Goal: Information Seeking & Learning: Compare options

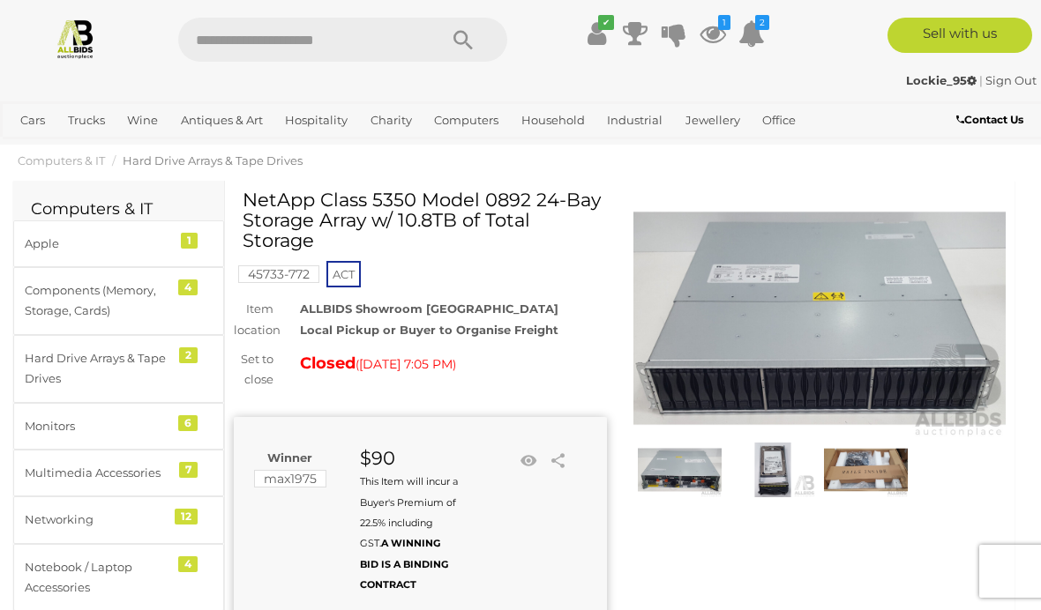
scroll to position [19, 0]
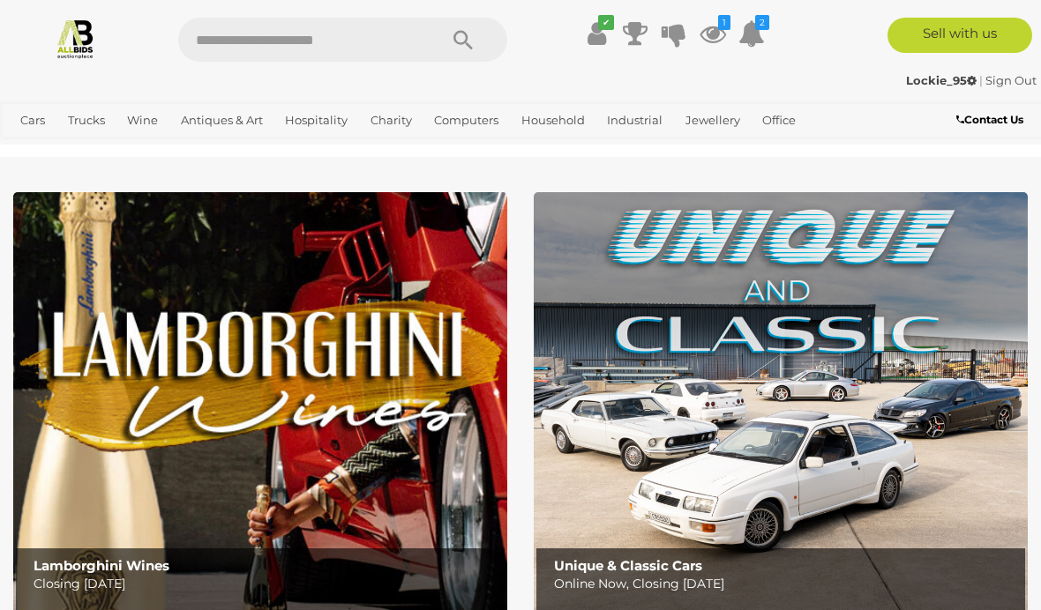
click at [0, 0] on link "Hard Drive Arrays & Tape Drives" at bounding box center [0, 0] width 0 height 0
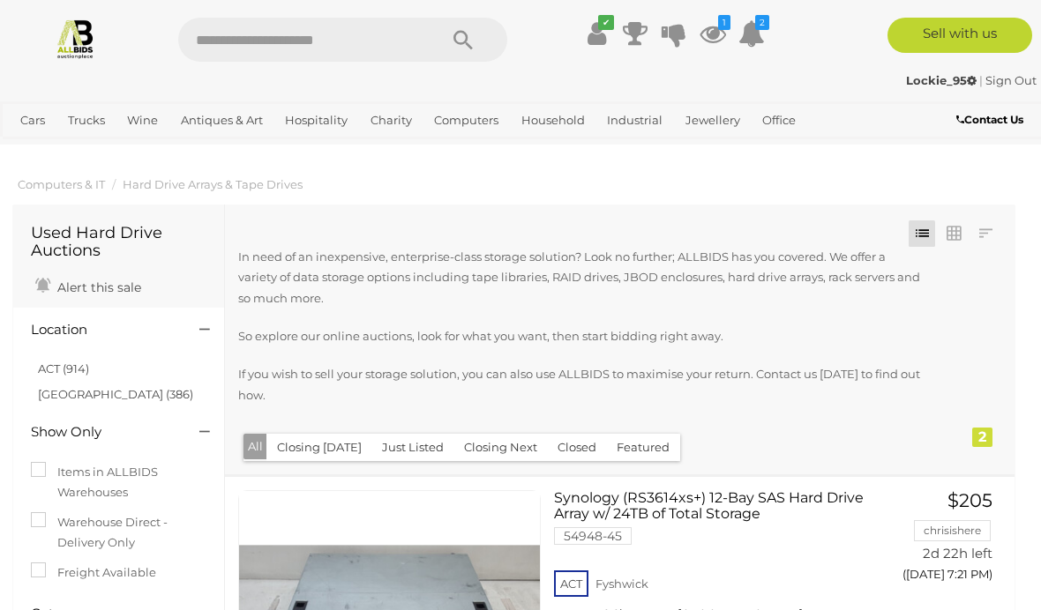
click at [0, 0] on link "Networking" at bounding box center [0, 0] width 0 height 0
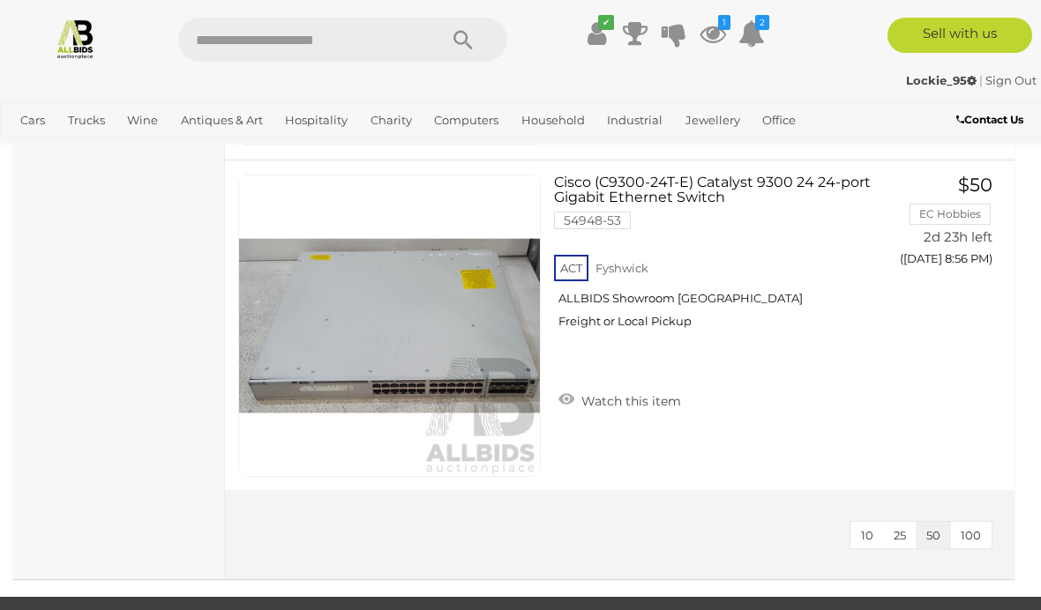
scroll to position [3757, 0]
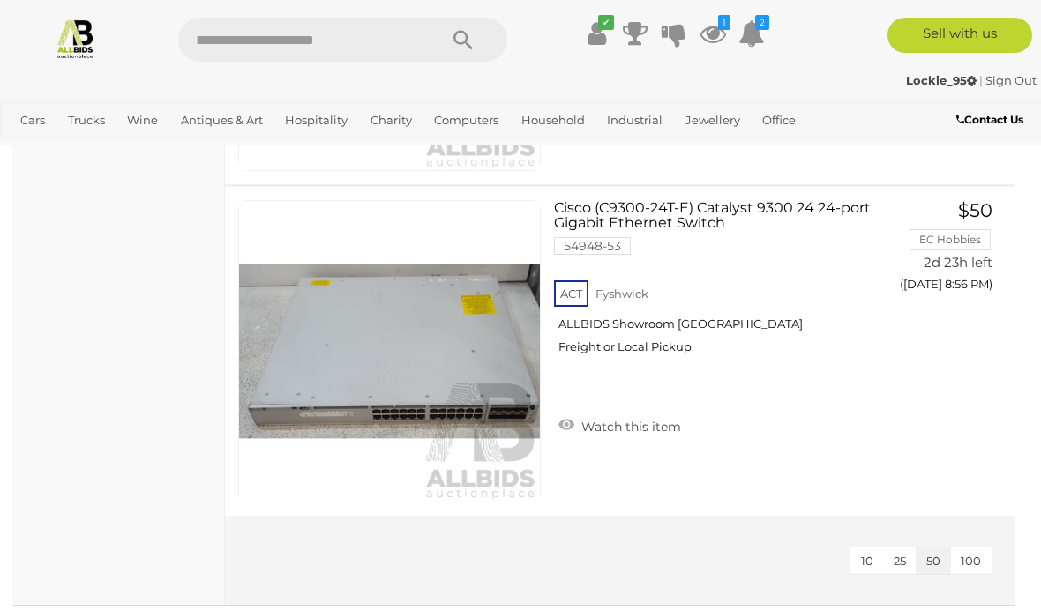
click at [0, 0] on link "Multimedia Accessories" at bounding box center [0, 0] width 0 height 0
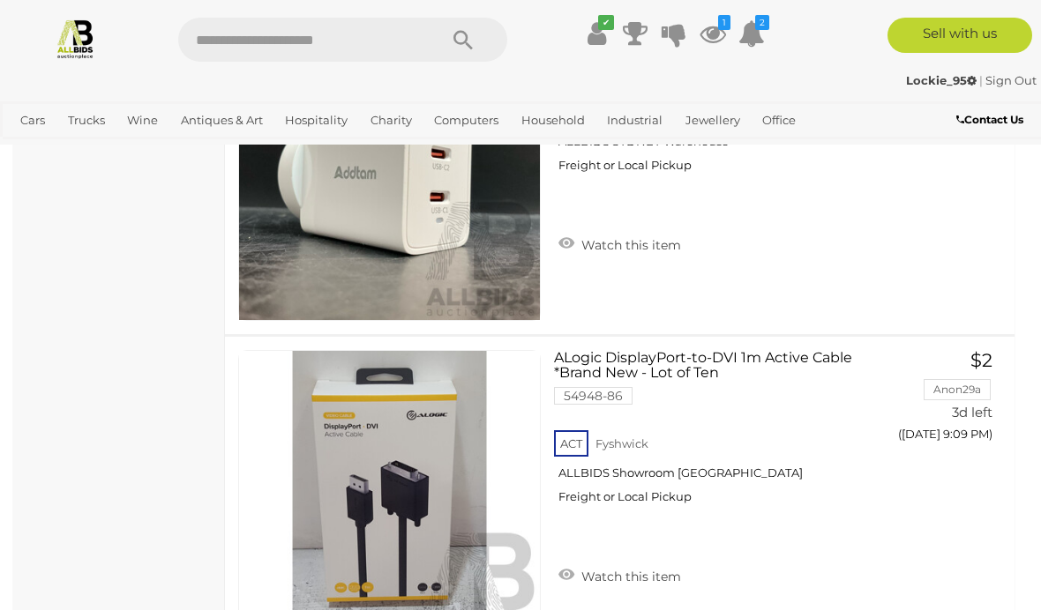
scroll to position [1963, 0]
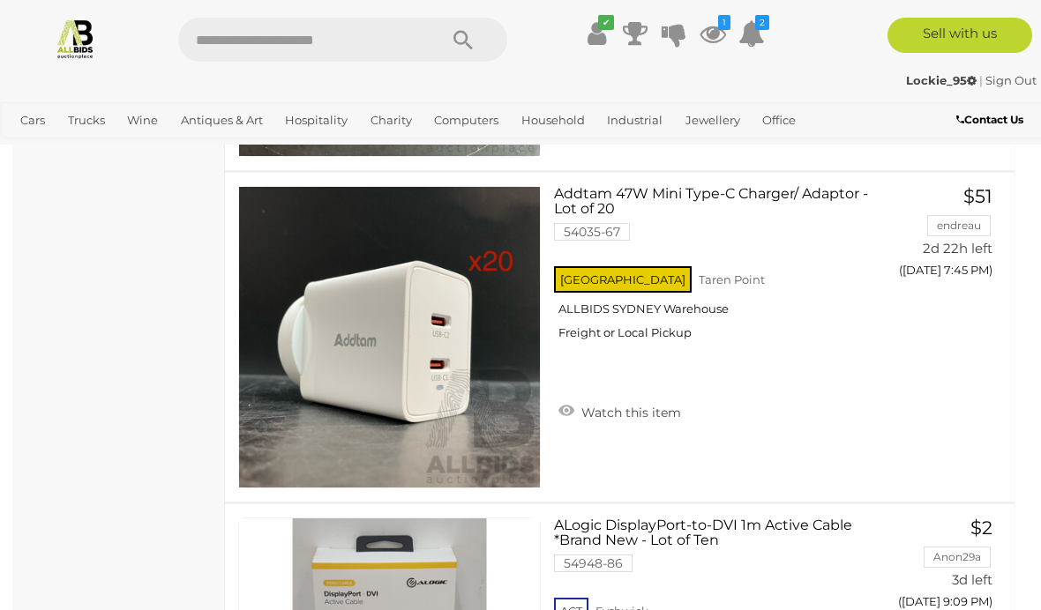
click at [0, 0] on link "Servers" at bounding box center [0, 0] width 0 height 0
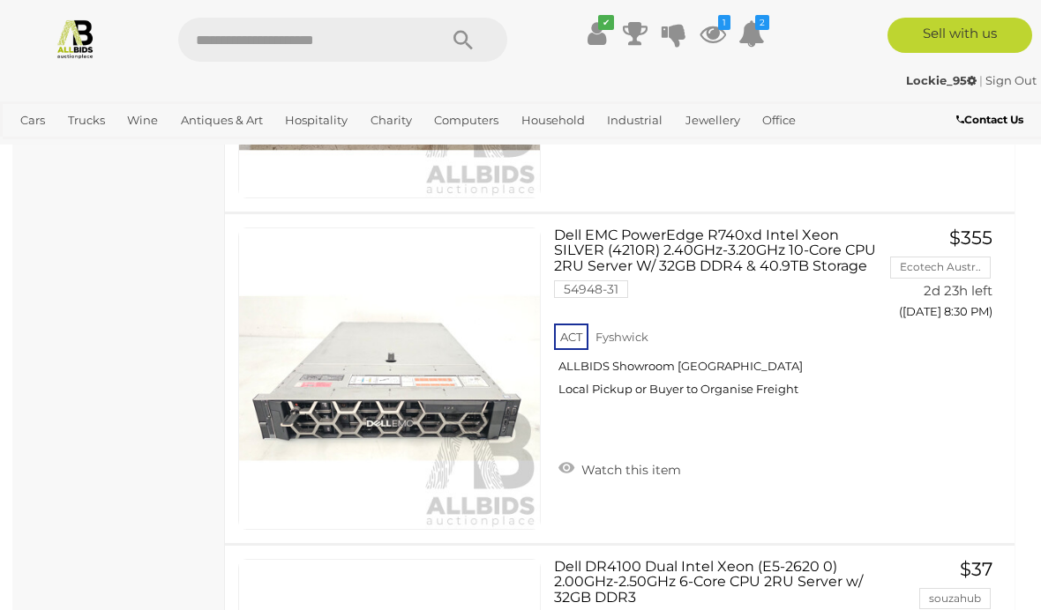
scroll to position [3564, 0]
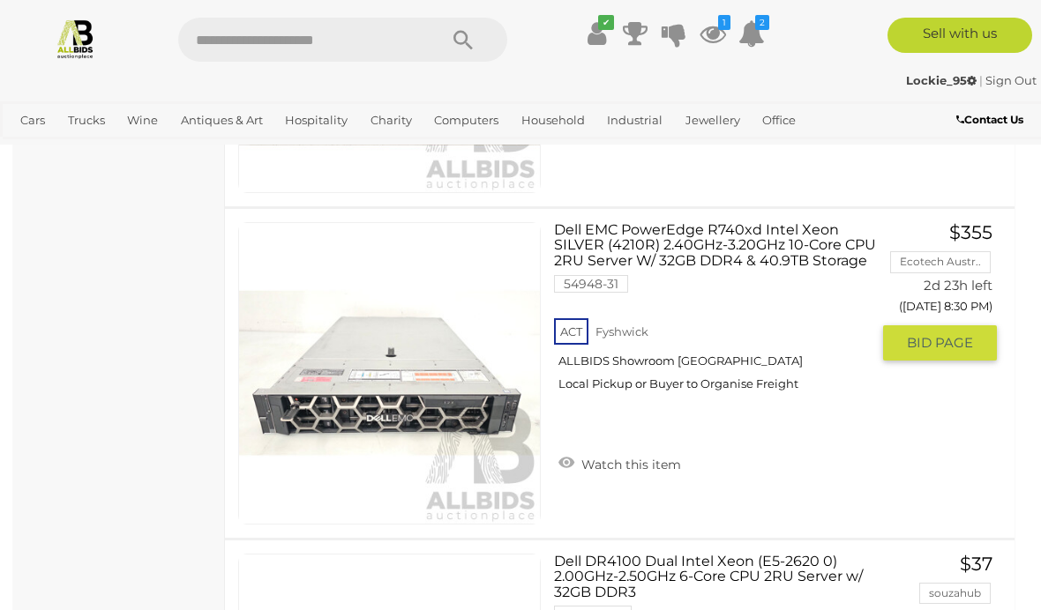
click at [655, 245] on link "Dell EMC PowerEdge R740xd Intel Xeon SILVER (4210R) 2.40GHz-3.20GHz 10-Core CPU…" at bounding box center [718, 313] width 303 height 183
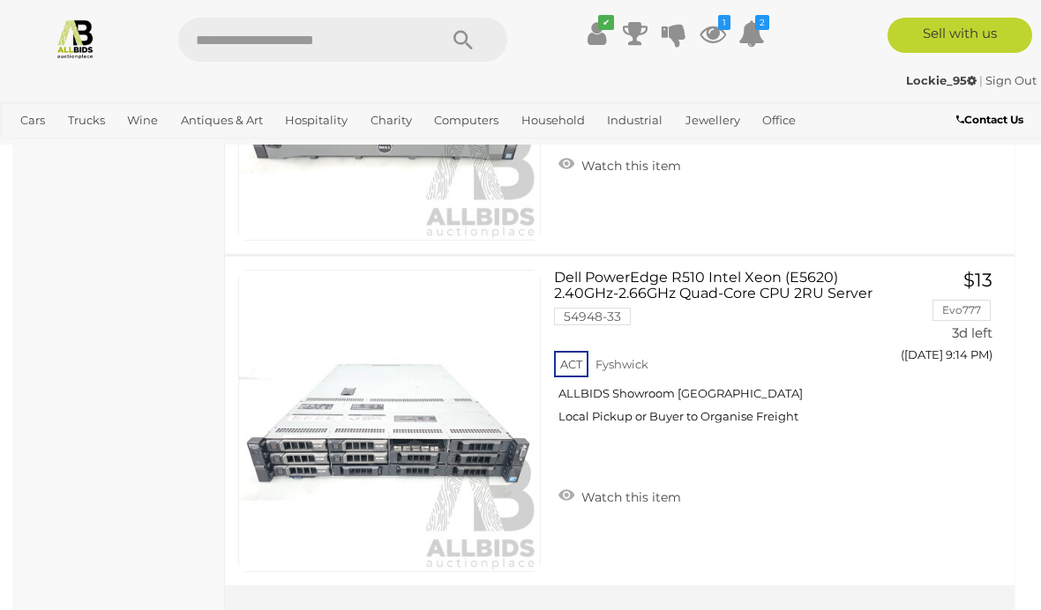
scroll to position [4900, 0]
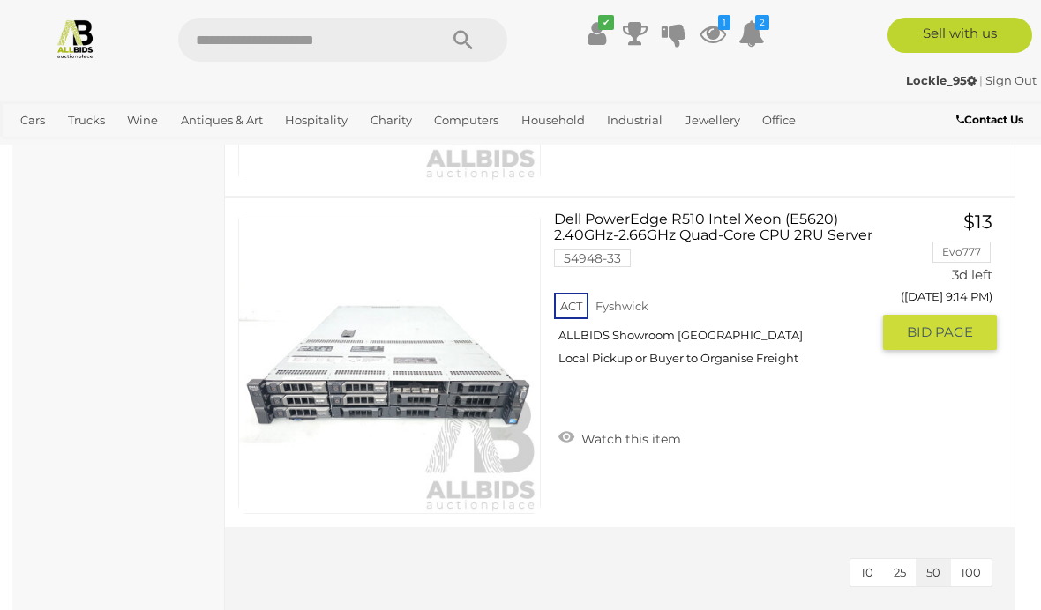
click at [744, 228] on link "Dell PowerEdge R510 Intel Xeon (E5620) 2.40GHz-2.66GHz Quad-Core CPU 2RU Server…" at bounding box center [718, 296] width 303 height 168
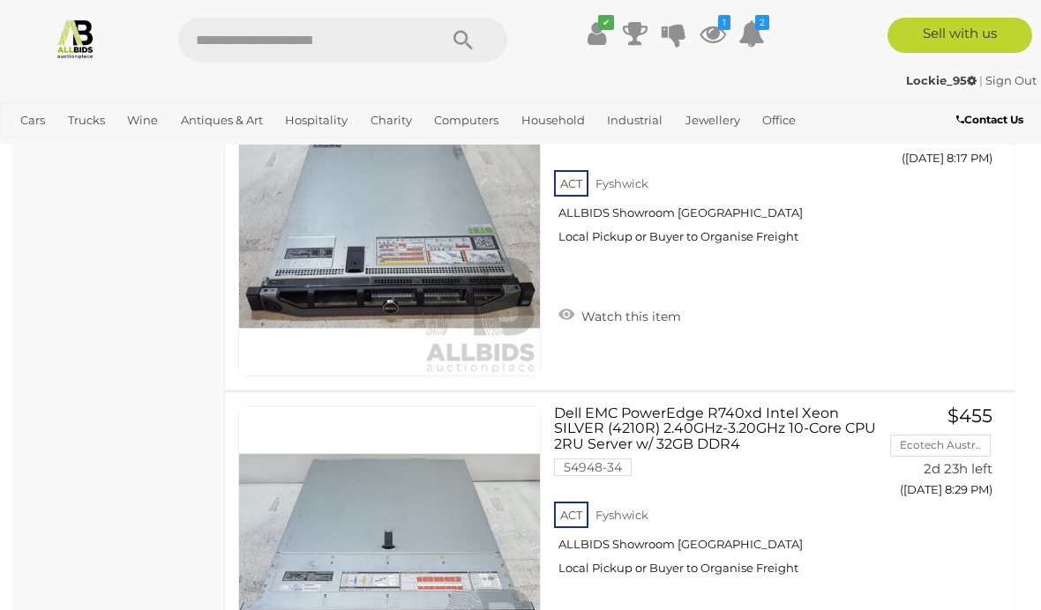
scroll to position [2937, 0]
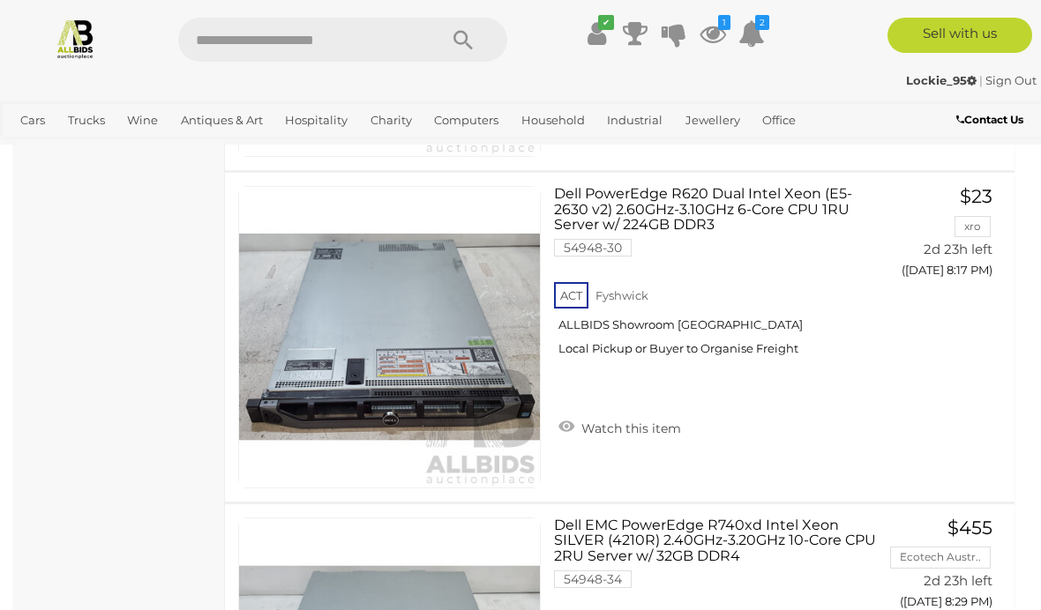
click at [0, 0] on link "Components (Memory, Storage, Cards)" at bounding box center [0, 0] width 0 height 0
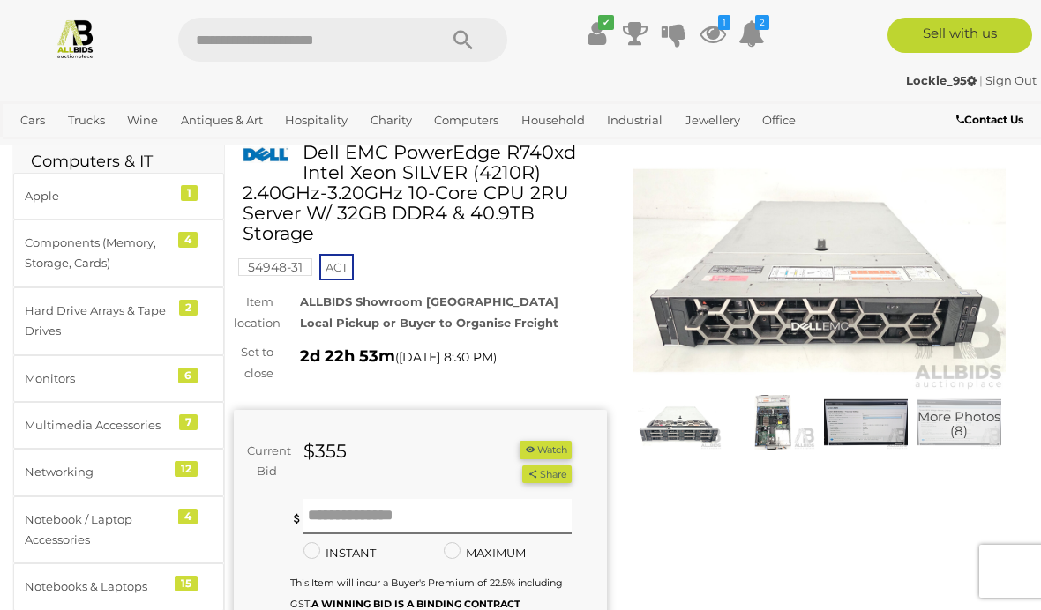
scroll to position [72, 0]
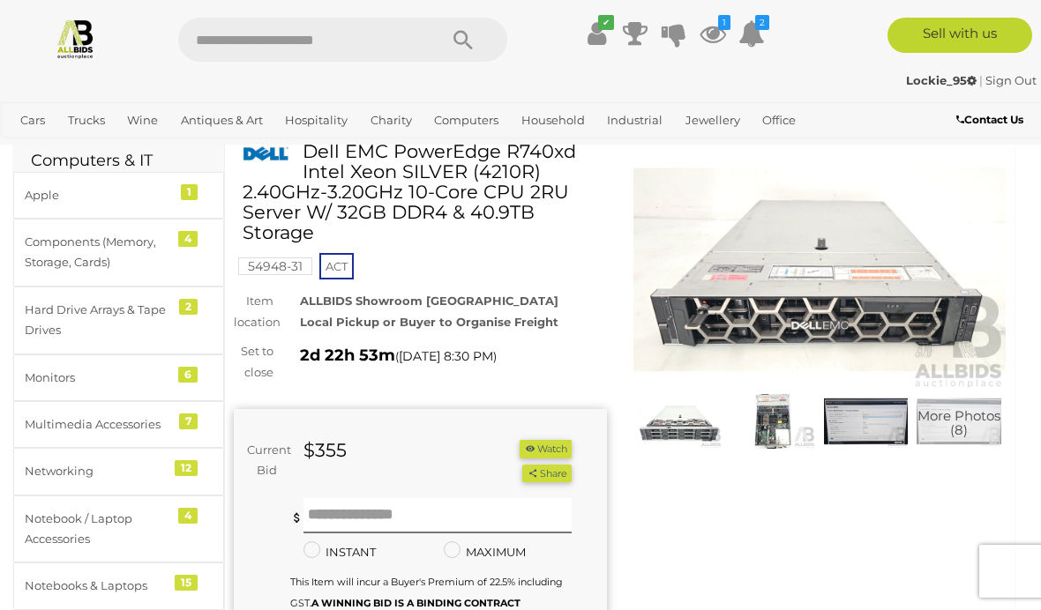
click at [774, 431] on img at bounding box center [772, 421] width 85 height 55
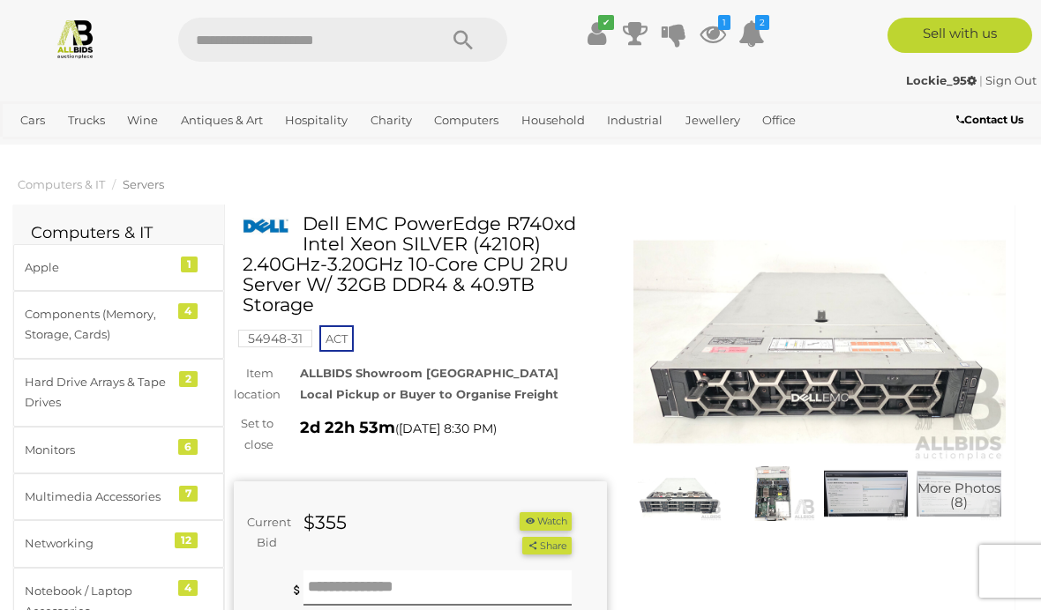
scroll to position [72, 0]
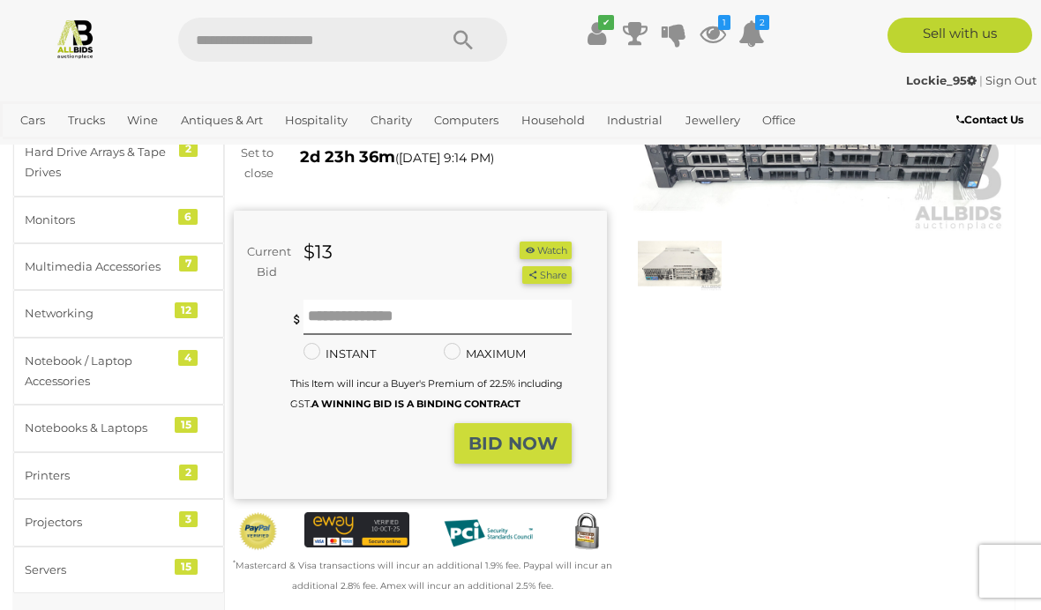
scroll to position [86, 0]
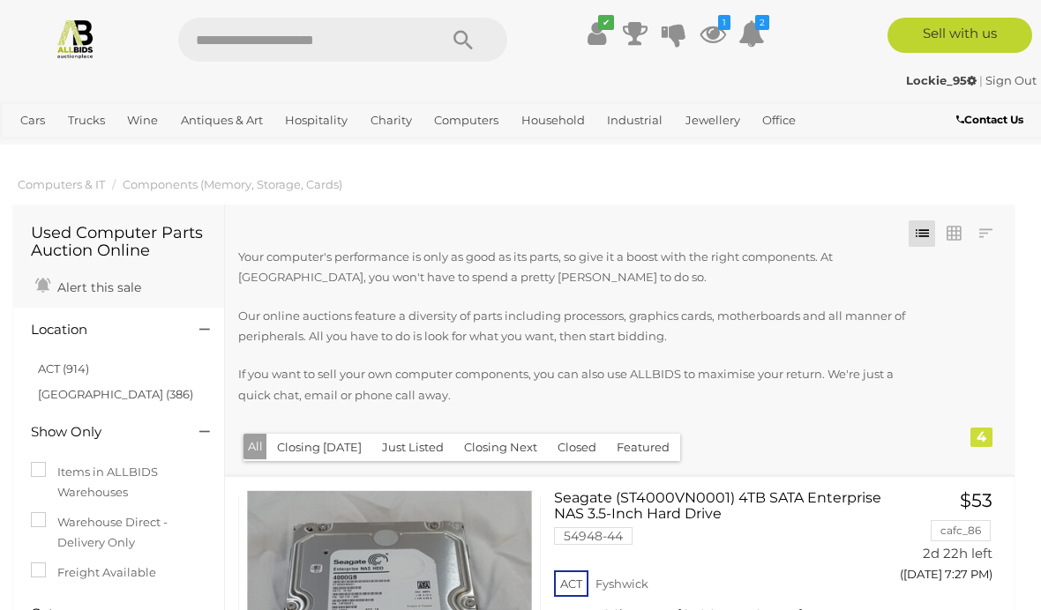
click at [0, 0] on link "View All Wine Auctions" at bounding box center [0, 0] width 0 height 0
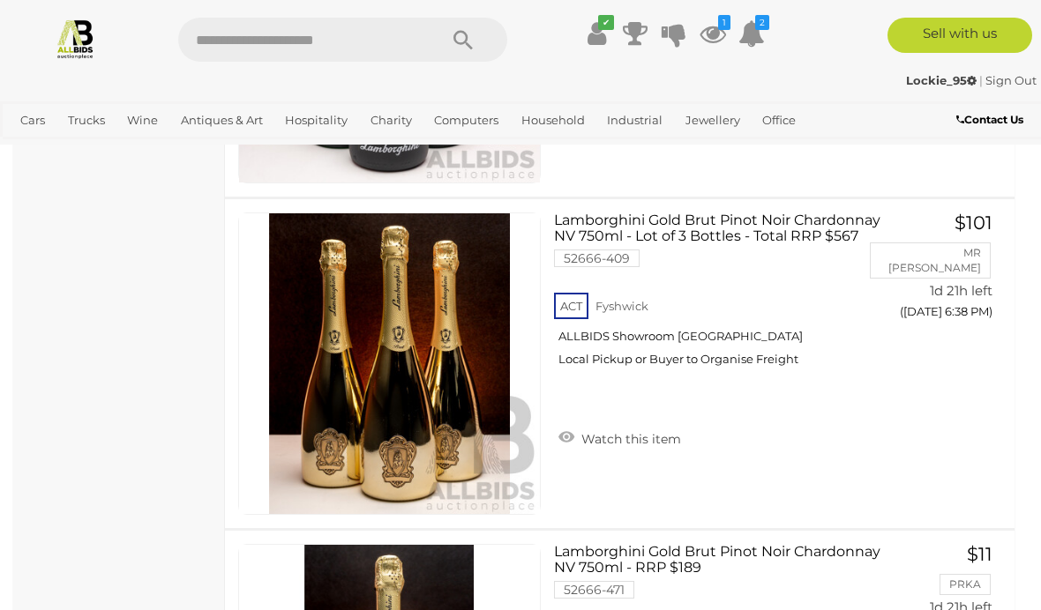
scroll to position [3353, 0]
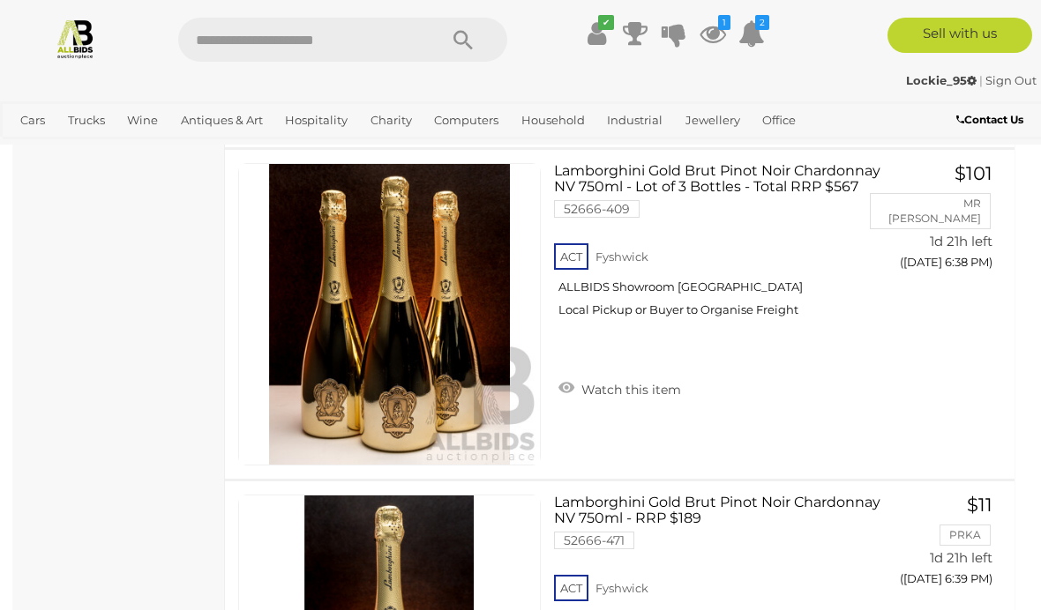
click at [0, 0] on link "View All Office Auctions" at bounding box center [0, 0] width 0 height 0
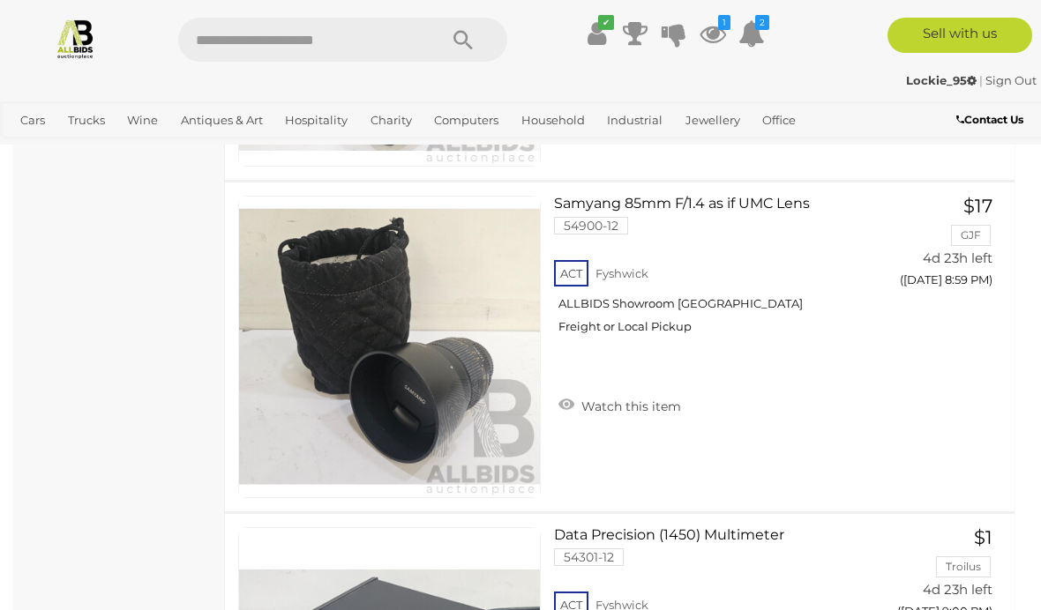
scroll to position [15873, 0]
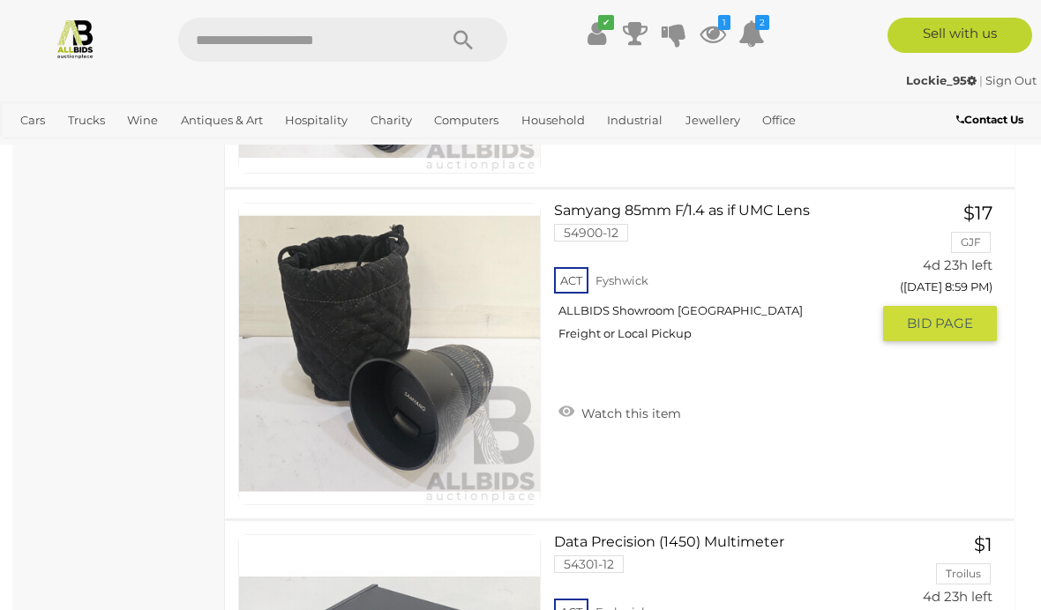
click at [432, 354] on img at bounding box center [389, 354] width 301 height 301
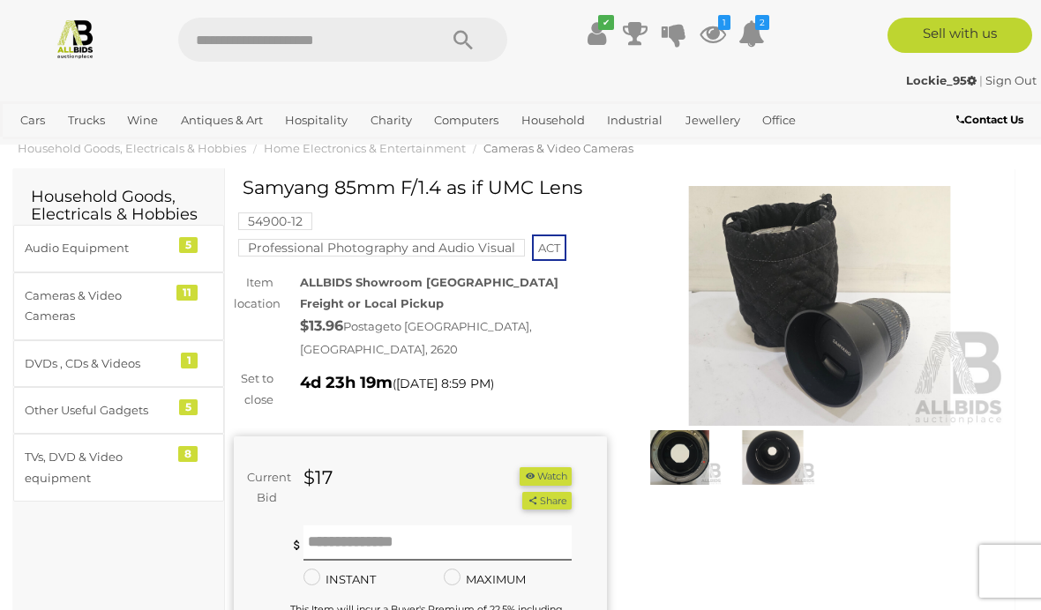
scroll to position [54, 0]
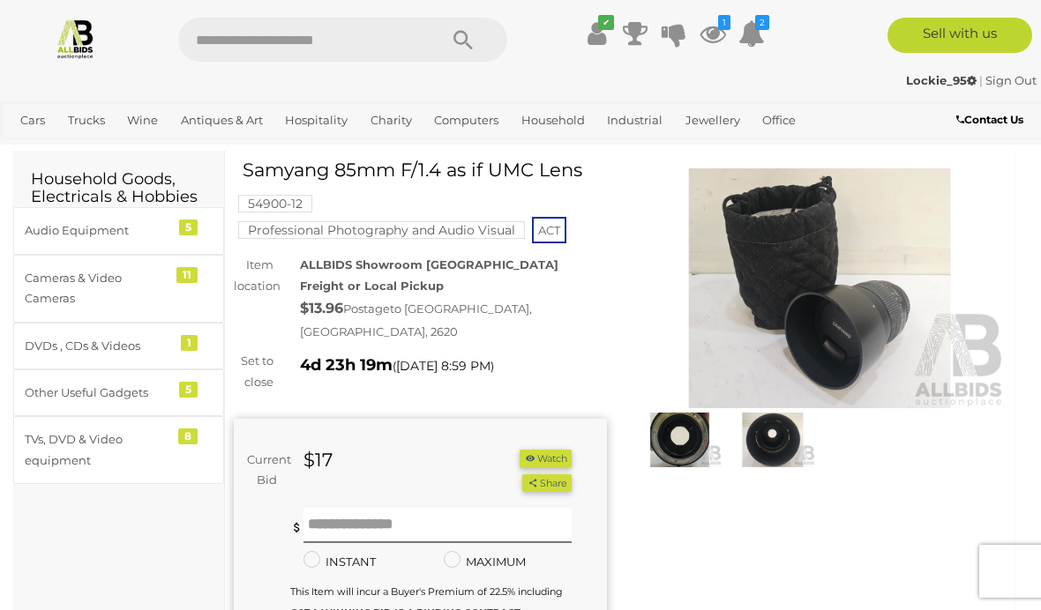
click at [548, 450] on button "Watch" at bounding box center [545, 459] width 51 height 19
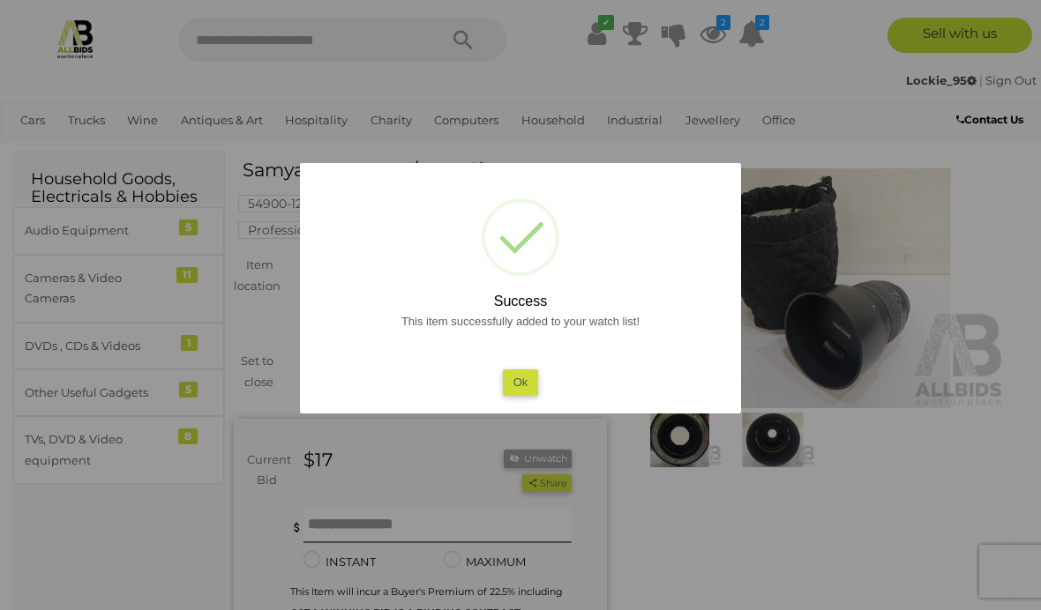
click at [523, 373] on button "Ok" at bounding box center [521, 383] width 36 height 26
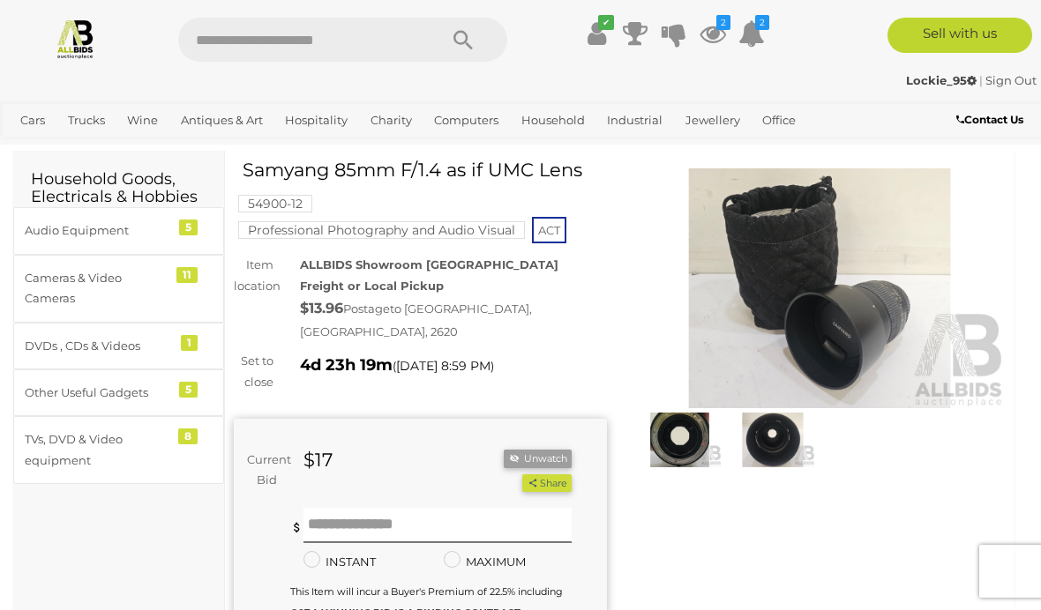
click at [110, 296] on div "Cameras & Video Cameras" at bounding box center [98, 288] width 146 height 41
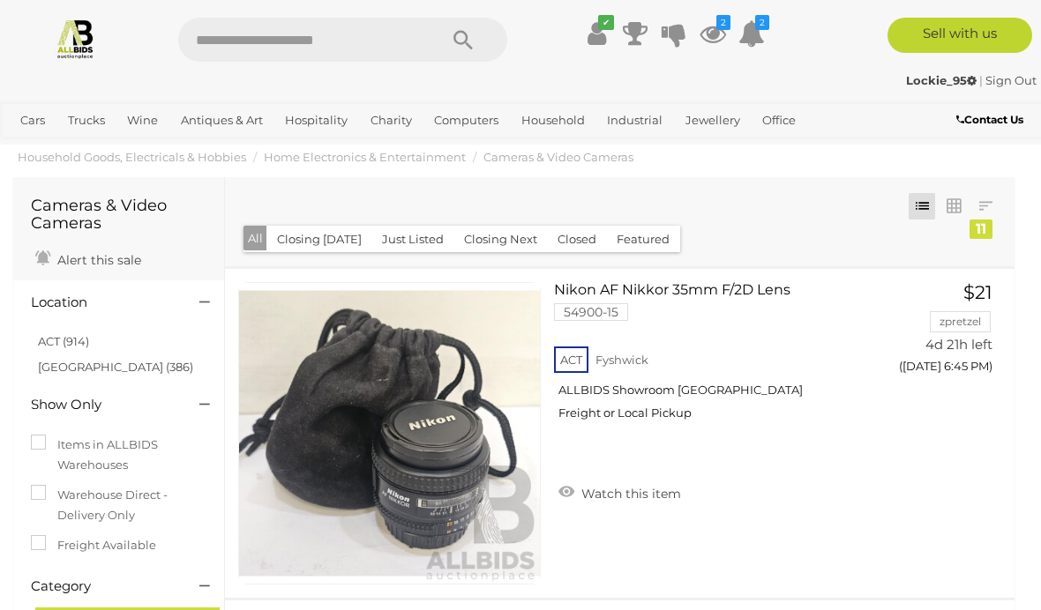
scroll to position [43, 0]
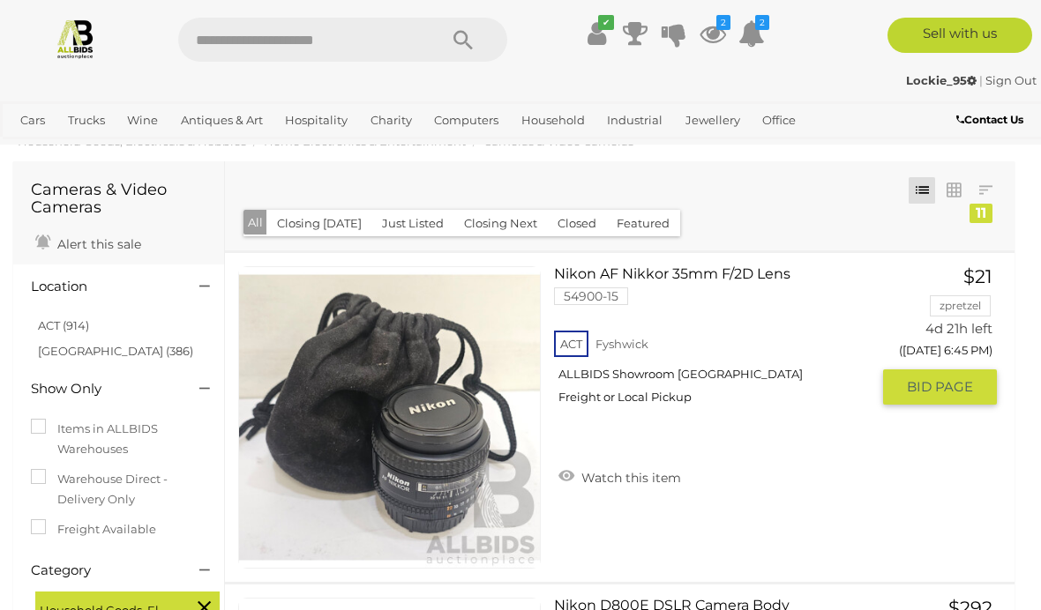
click at [565, 476] on link "Watch this item" at bounding box center [619, 476] width 131 height 26
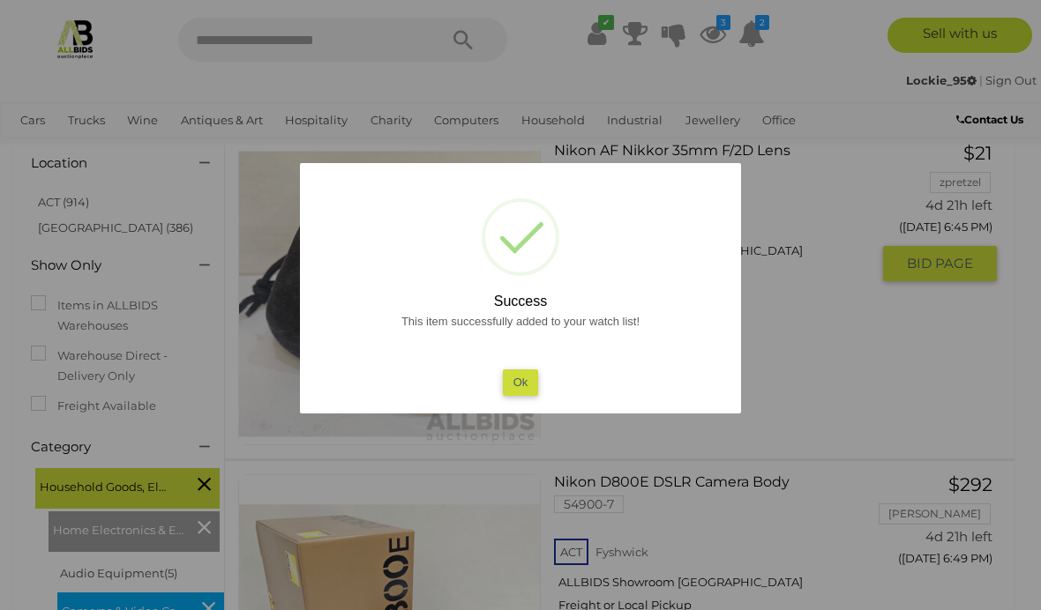
scroll to position [172, 0]
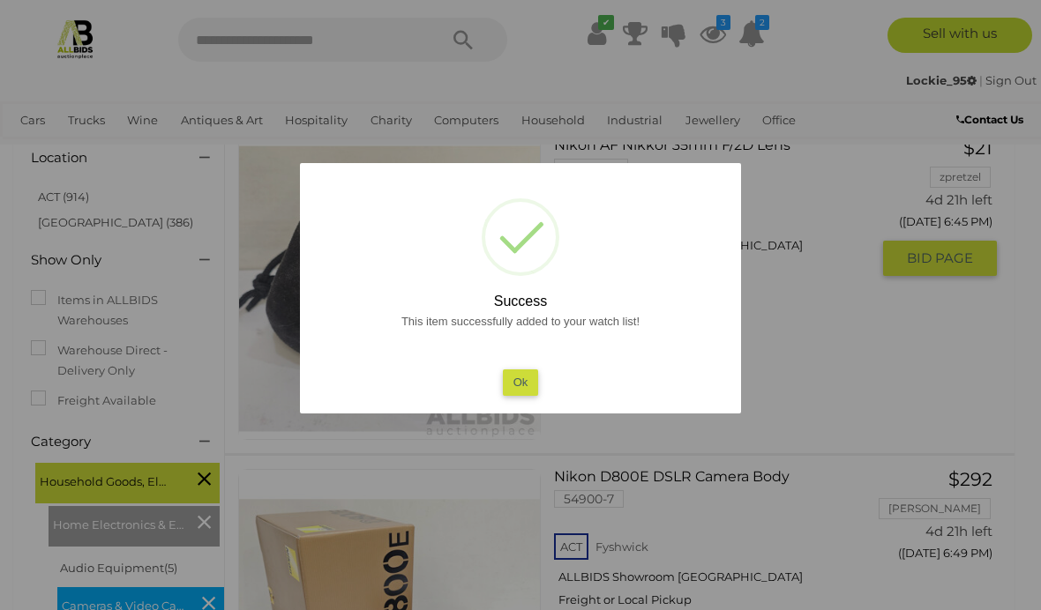
click at [521, 395] on button "Ok" at bounding box center [521, 383] width 36 height 26
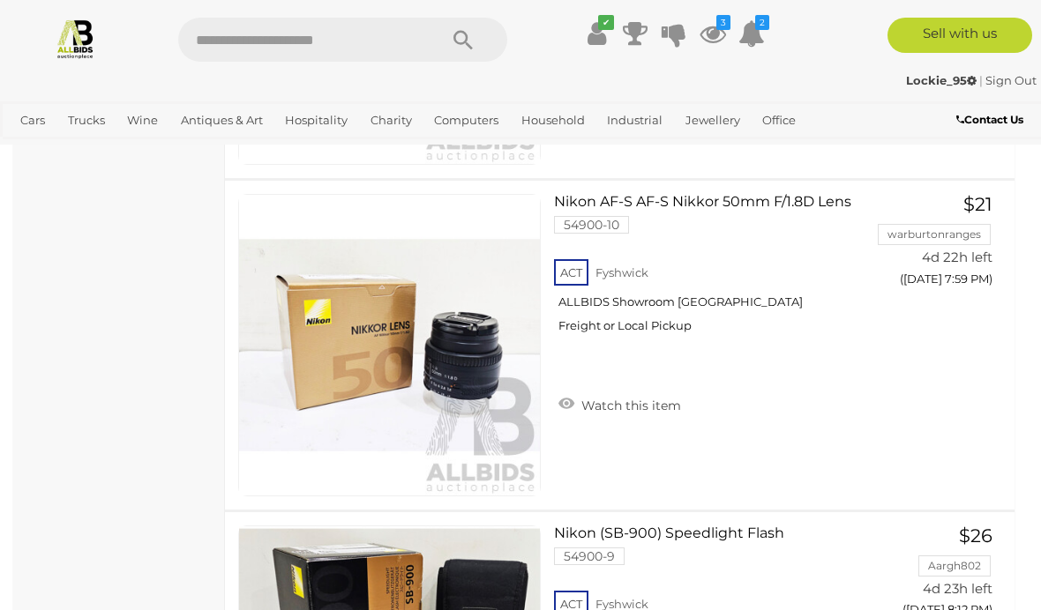
scroll to position [1762, 0]
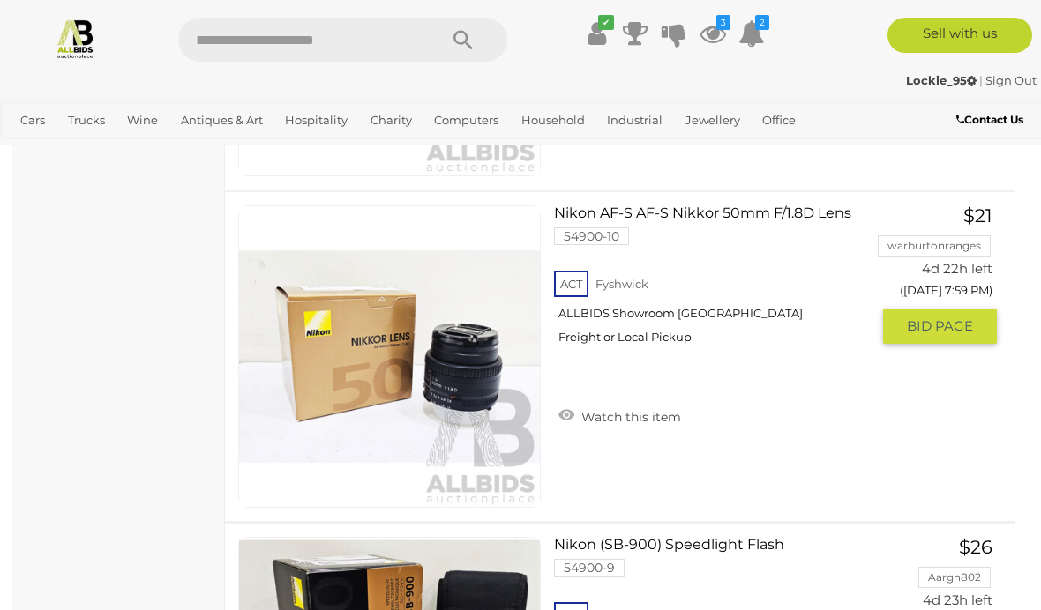
click at [570, 414] on link "Watch this item" at bounding box center [619, 415] width 131 height 26
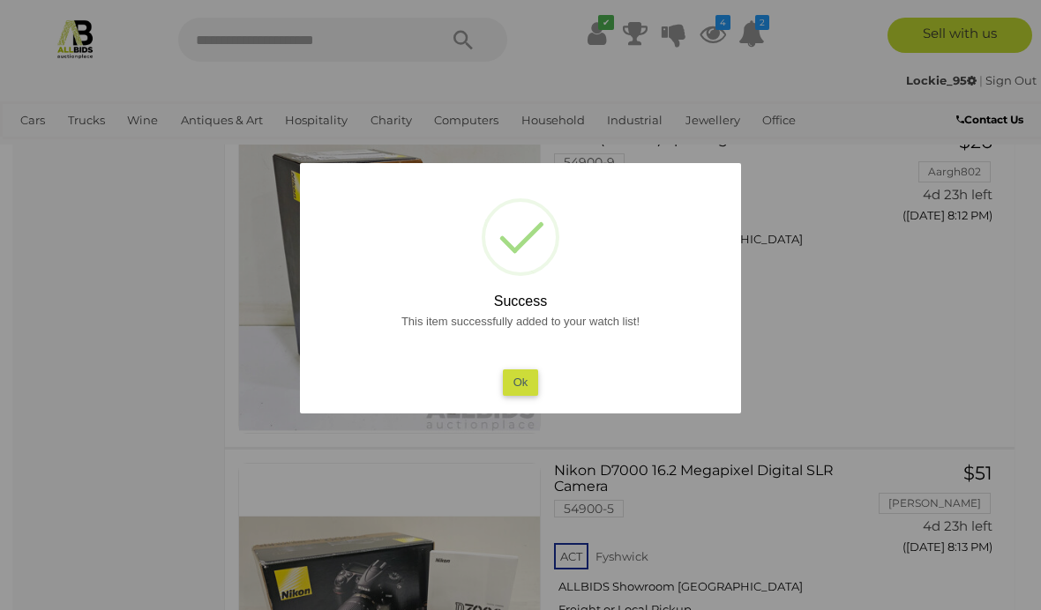
scroll to position [2168, 0]
click at [516, 395] on button "Ok" at bounding box center [521, 383] width 36 height 26
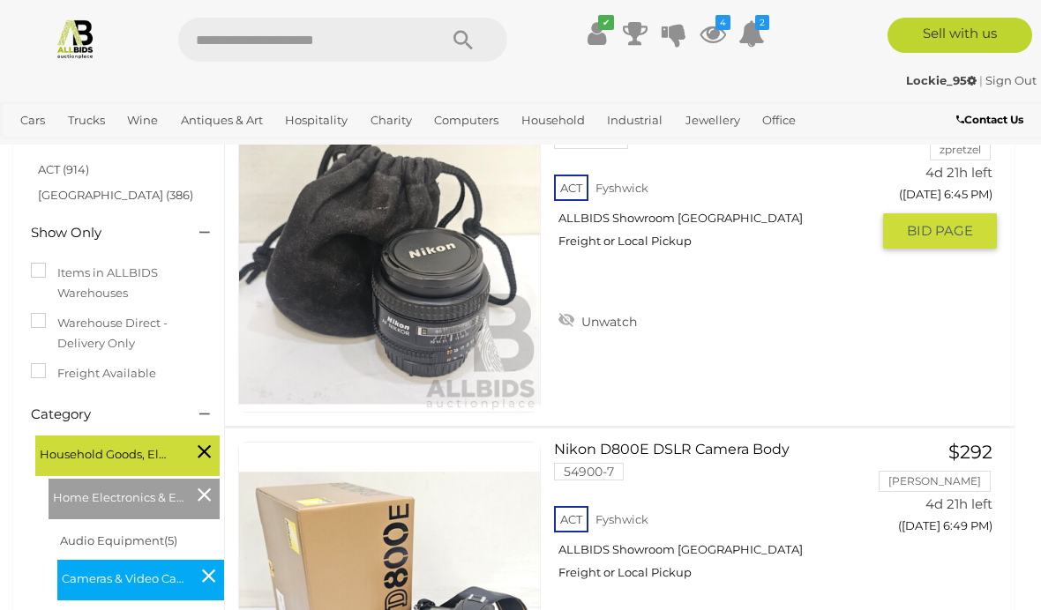
scroll to position [0, 0]
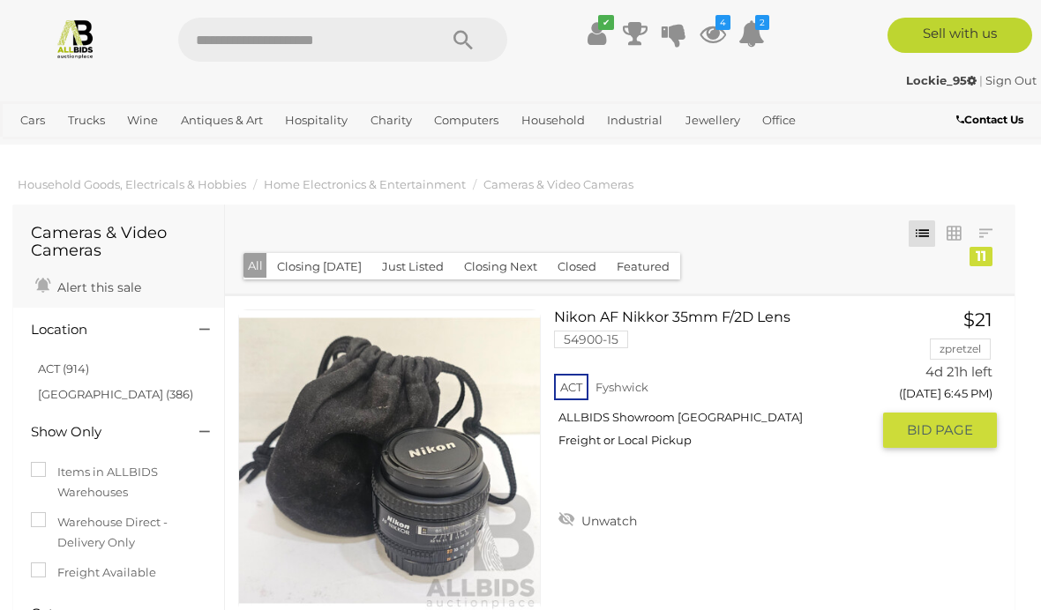
click at [404, 188] on span "Home Electronics & Entertainment" at bounding box center [365, 184] width 202 height 14
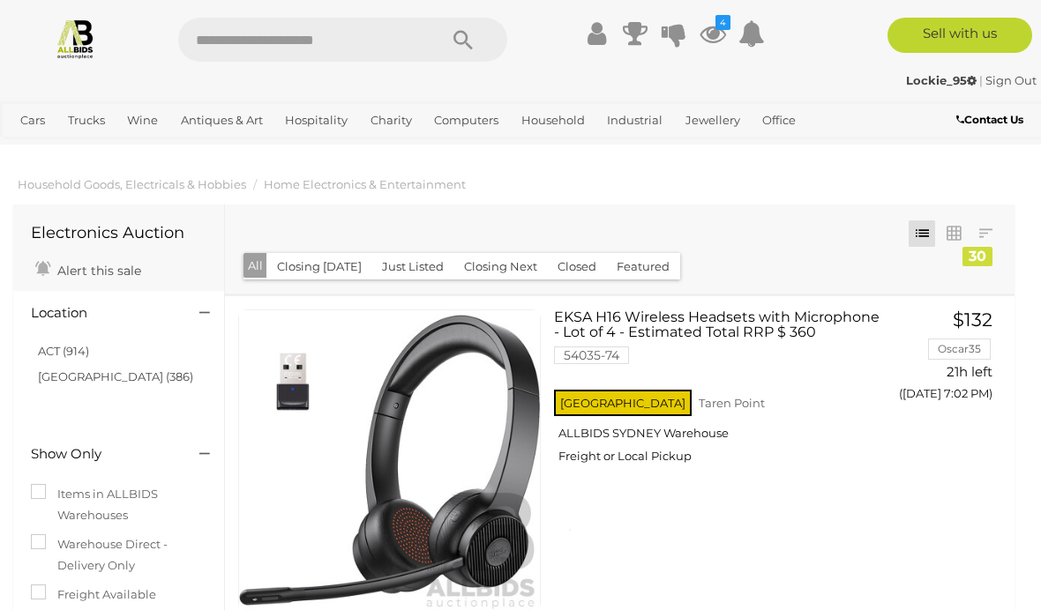
scroll to position [8491, 0]
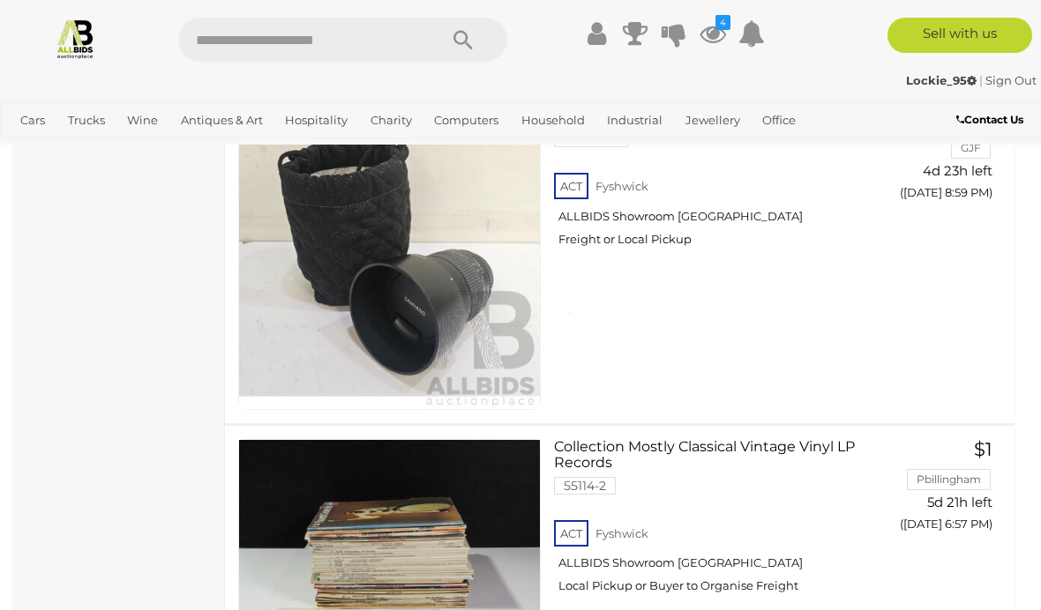
click at [0, 0] on span "Auctions" at bounding box center [0, 0] width 0 height 0
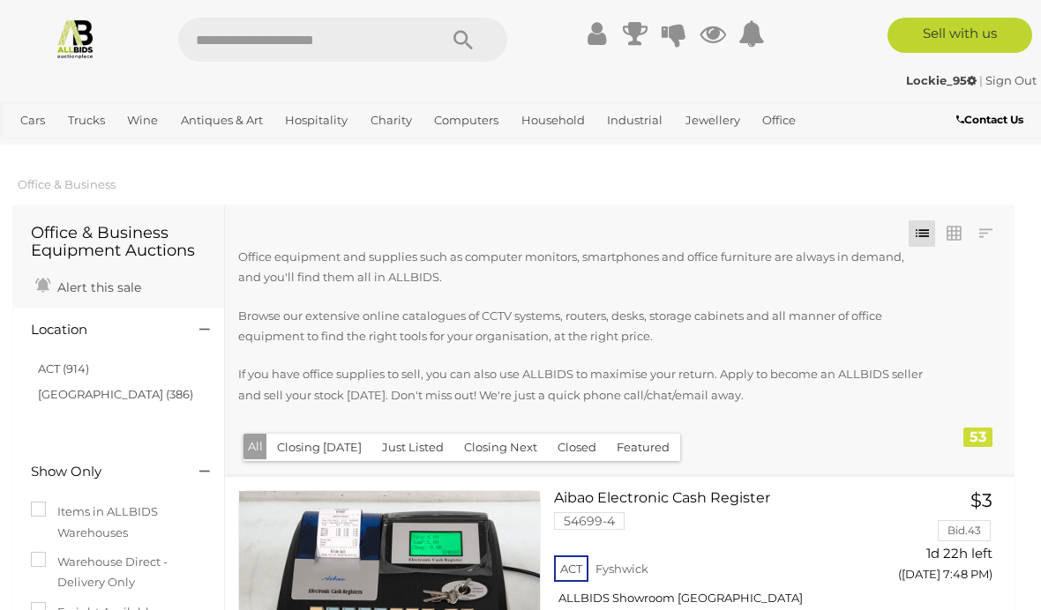
scroll to position [15965, 0]
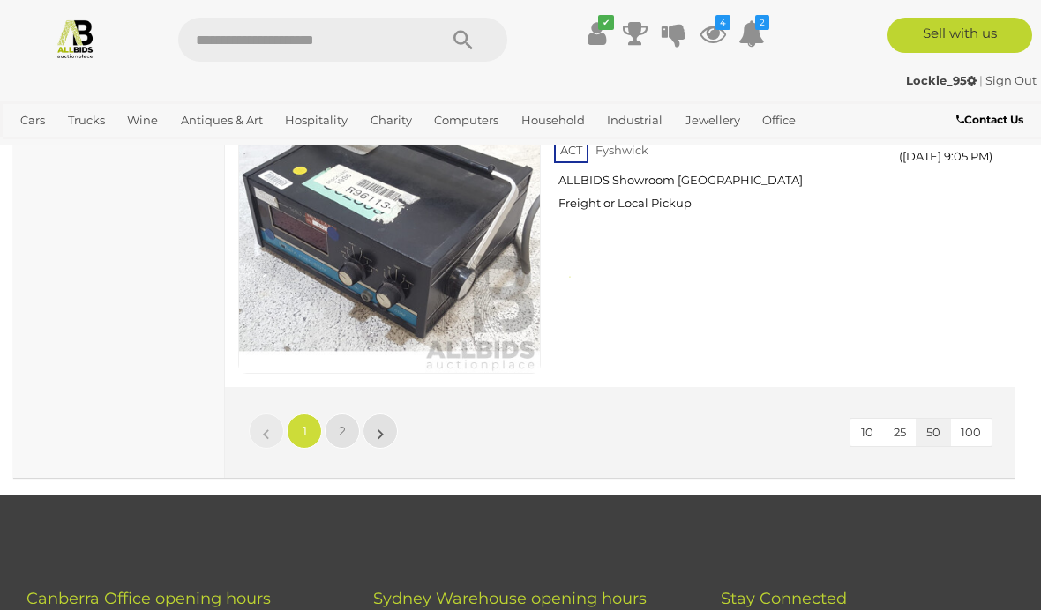
click at [343, 428] on span "2" at bounding box center [342, 431] width 7 height 16
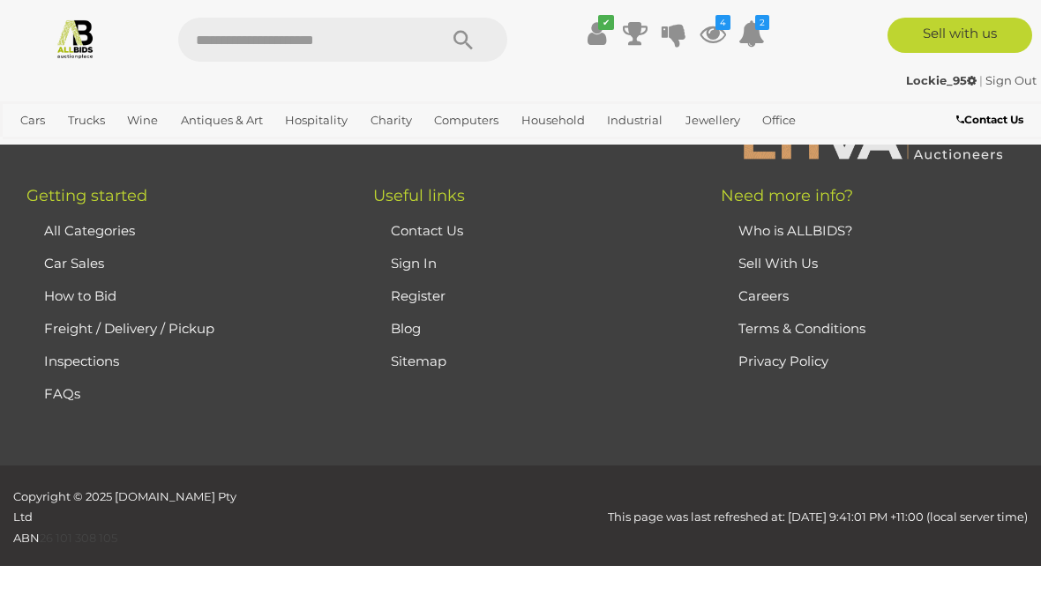
scroll to position [296, 0]
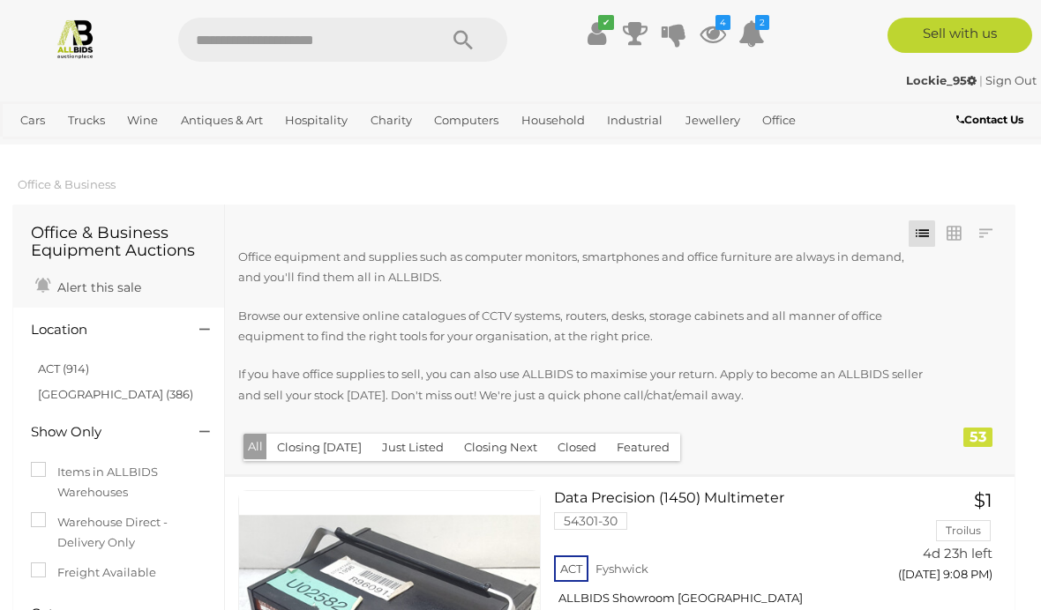
click at [0, 0] on link "View All Household Auctions" at bounding box center [0, 0] width 0 height 0
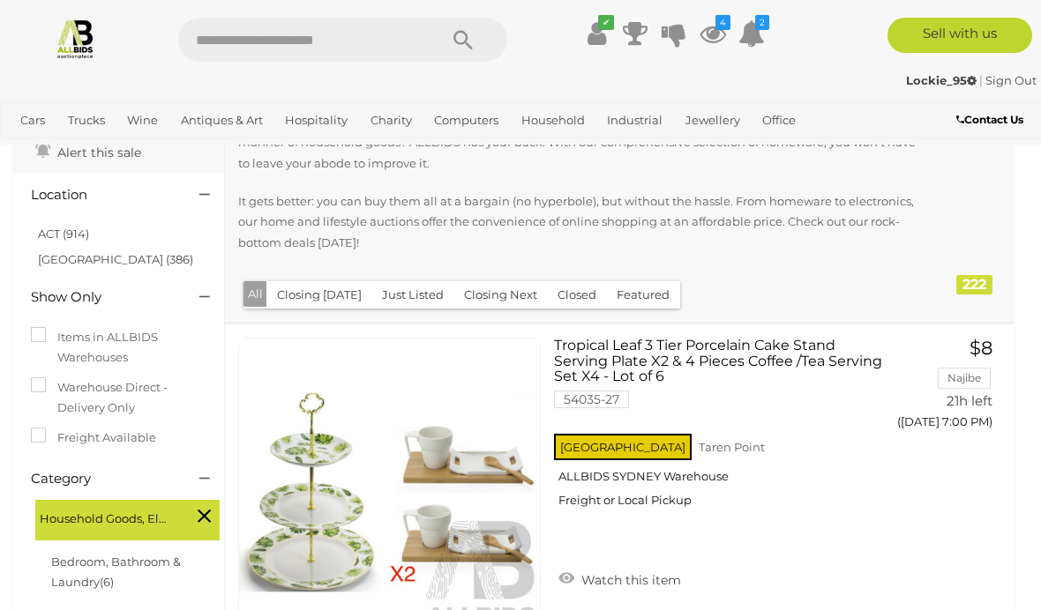
scroll to position [134, 0]
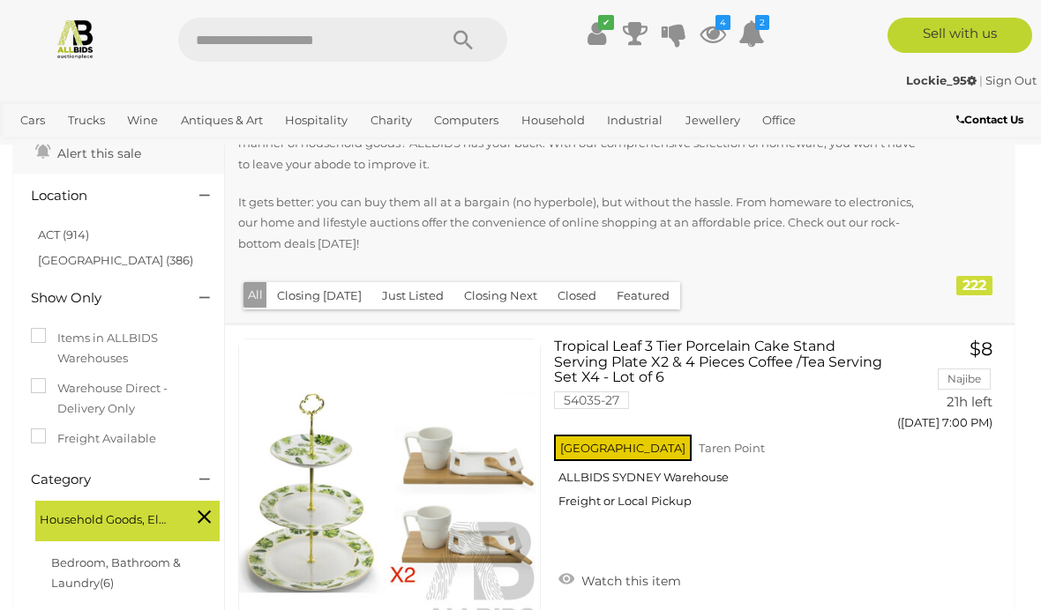
click at [71, 228] on link "ACT (914)" at bounding box center [63, 235] width 51 height 14
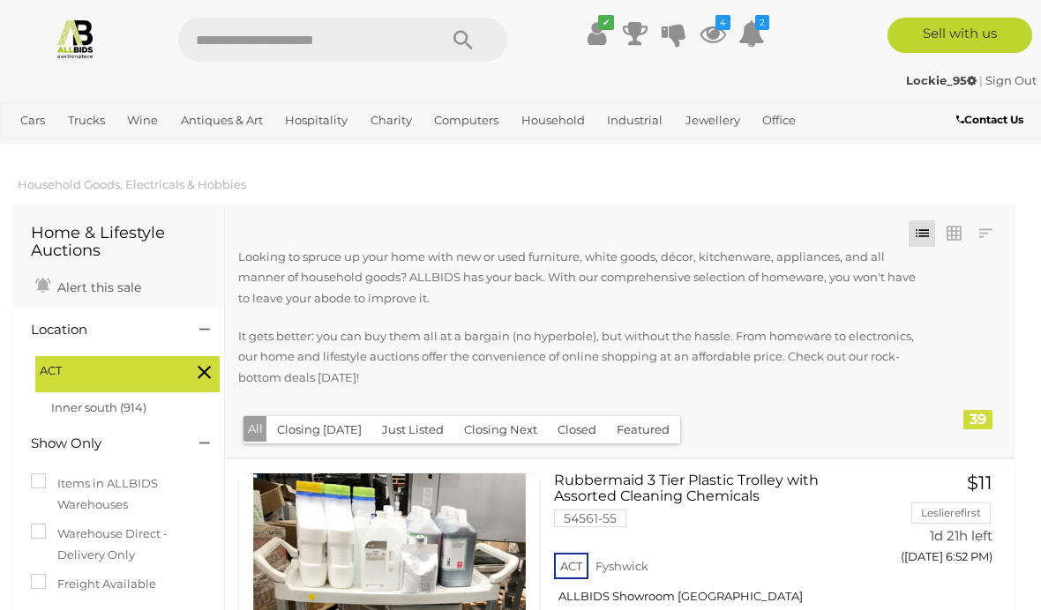
click at [0, 0] on link "View All Household Auctions" at bounding box center [0, 0] width 0 height 0
click at [0, 0] on span "Auctions" at bounding box center [0, 0] width 0 height 0
click at [0, 0] on link "Bedroom, Bathroom & Laundry" at bounding box center [0, 0] width 0 height 0
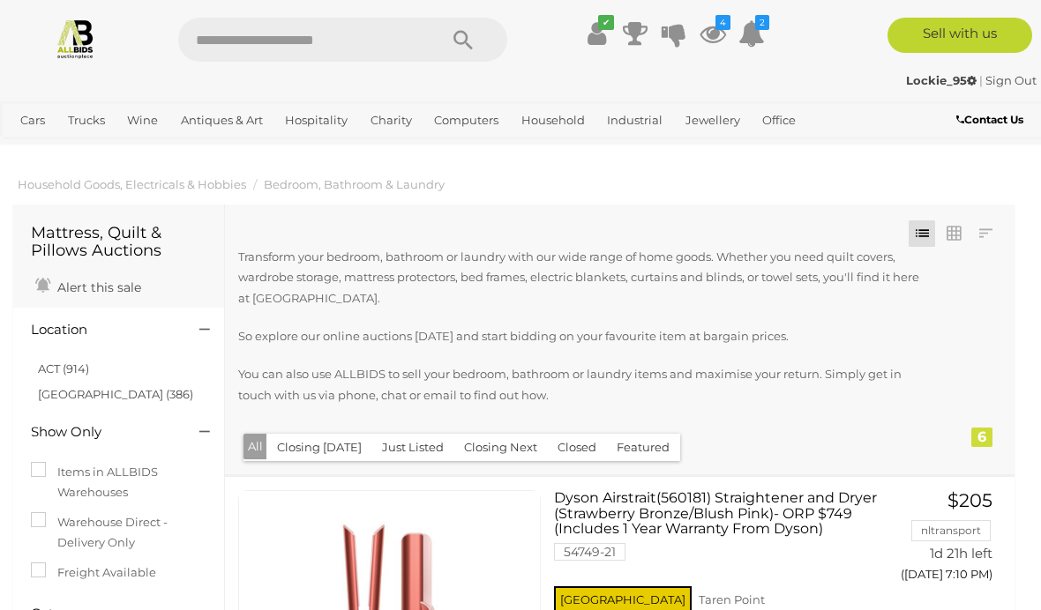
click at [0, 0] on link "View All Household Auctions" at bounding box center [0, 0] width 0 height 0
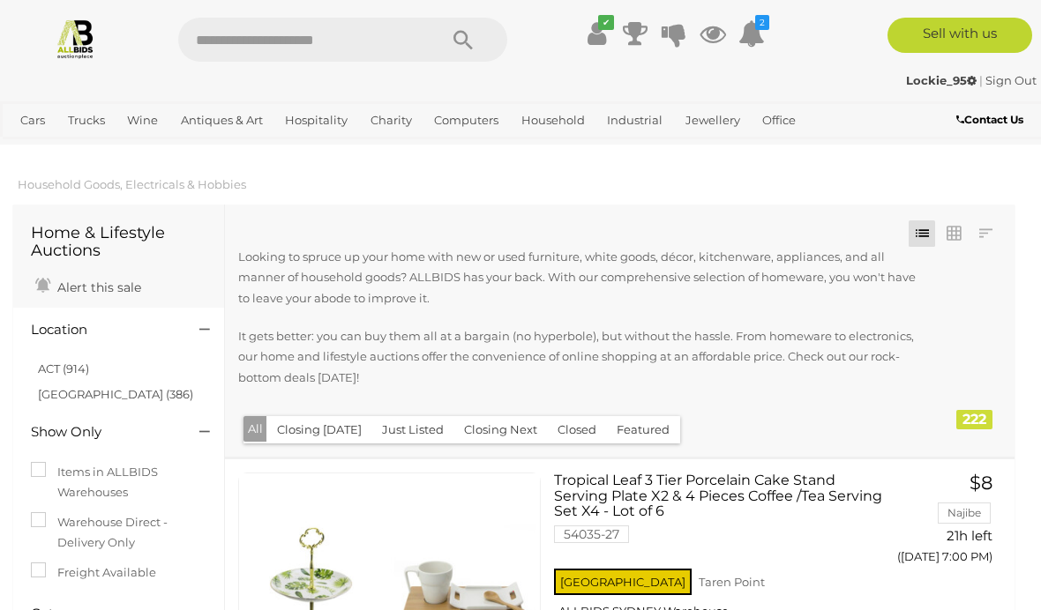
click at [87, 362] on link "ACT (914)" at bounding box center [63, 369] width 51 height 14
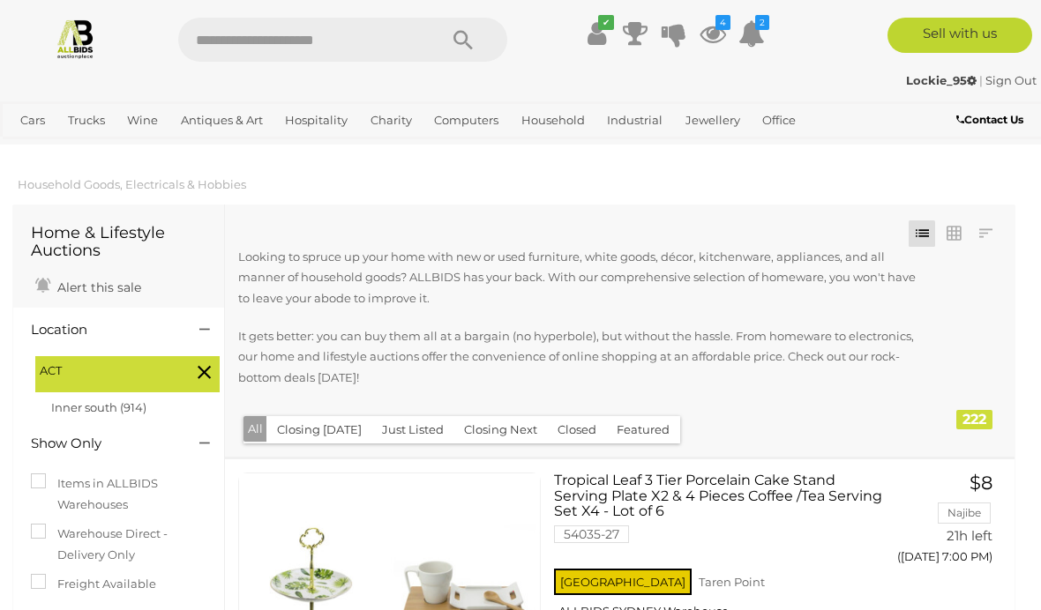
click at [753, 34] on icon at bounding box center [751, 34] width 26 height 32
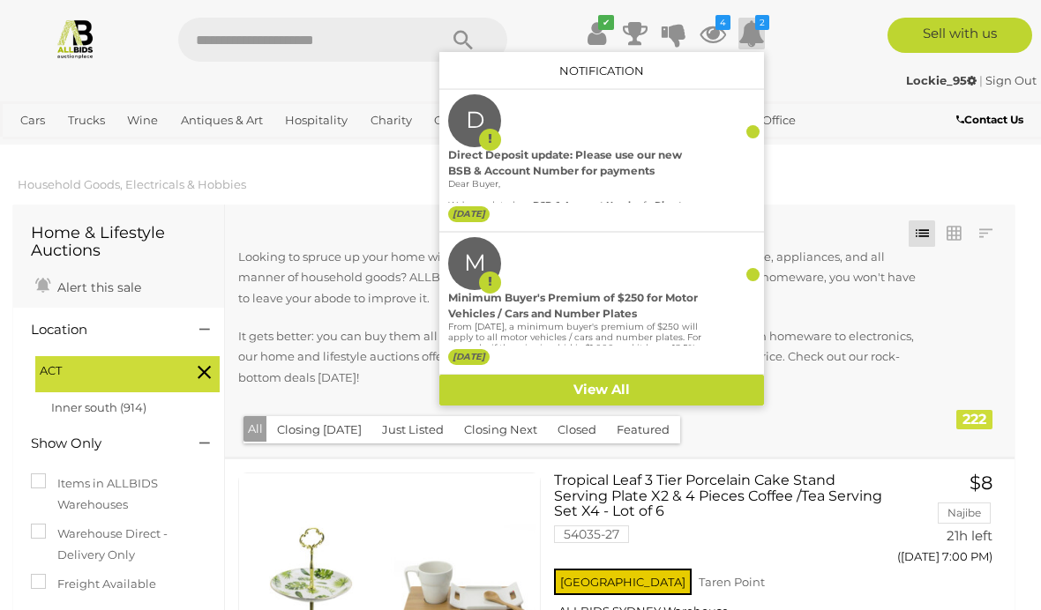
click at [662, 394] on link "View All" at bounding box center [601, 390] width 325 height 31
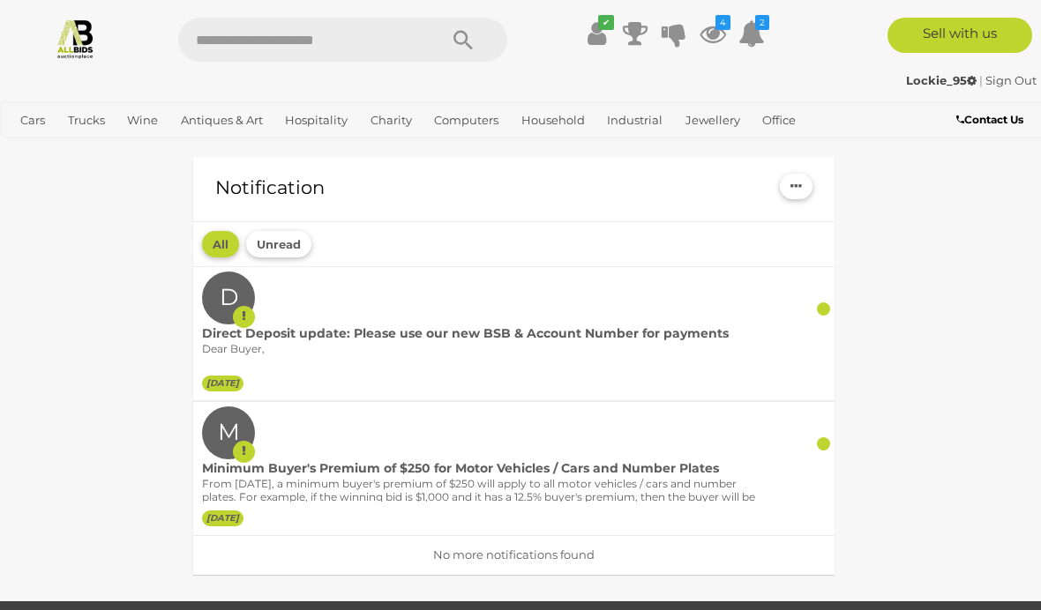
click at [0, 0] on link "View All Industrial Auctions" at bounding box center [0, 0] width 0 height 0
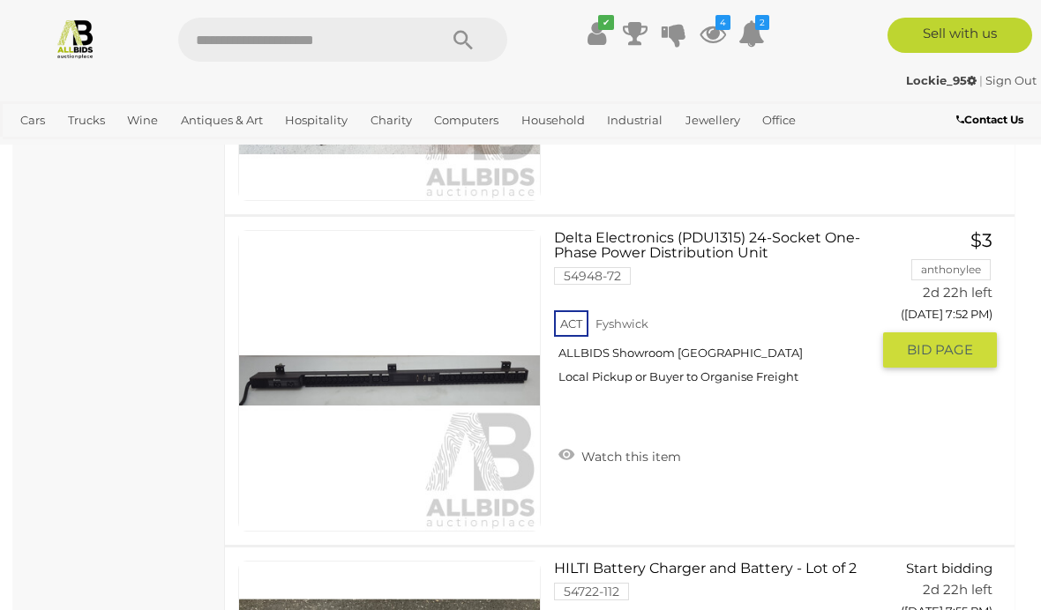
scroll to position [5273, 0]
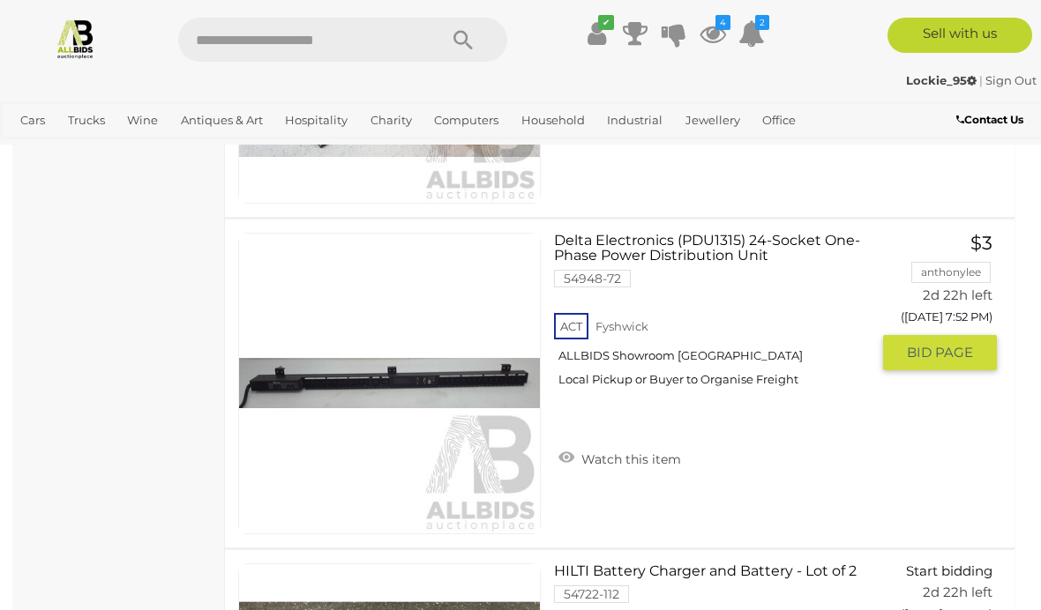
click at [405, 338] on link at bounding box center [389, 384] width 303 height 303
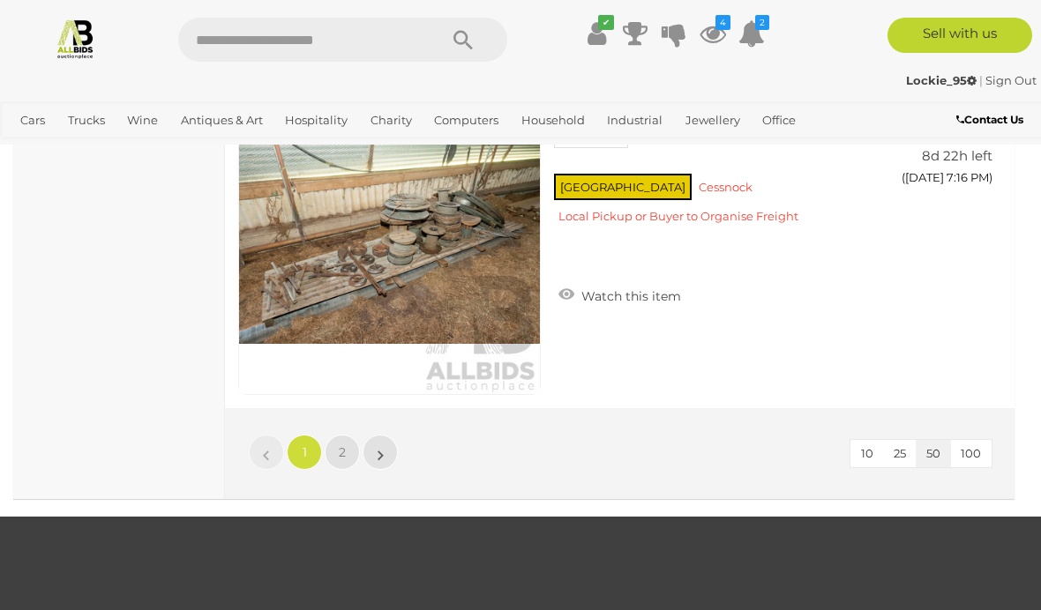
scroll to position [16628, 0]
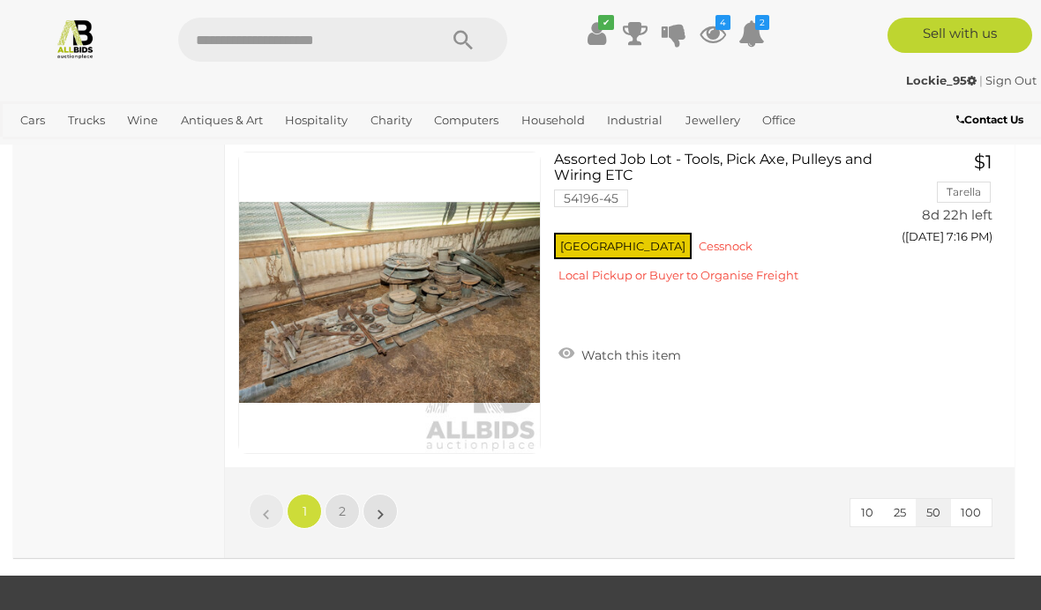
click at [339, 504] on span "2" at bounding box center [342, 512] width 7 height 16
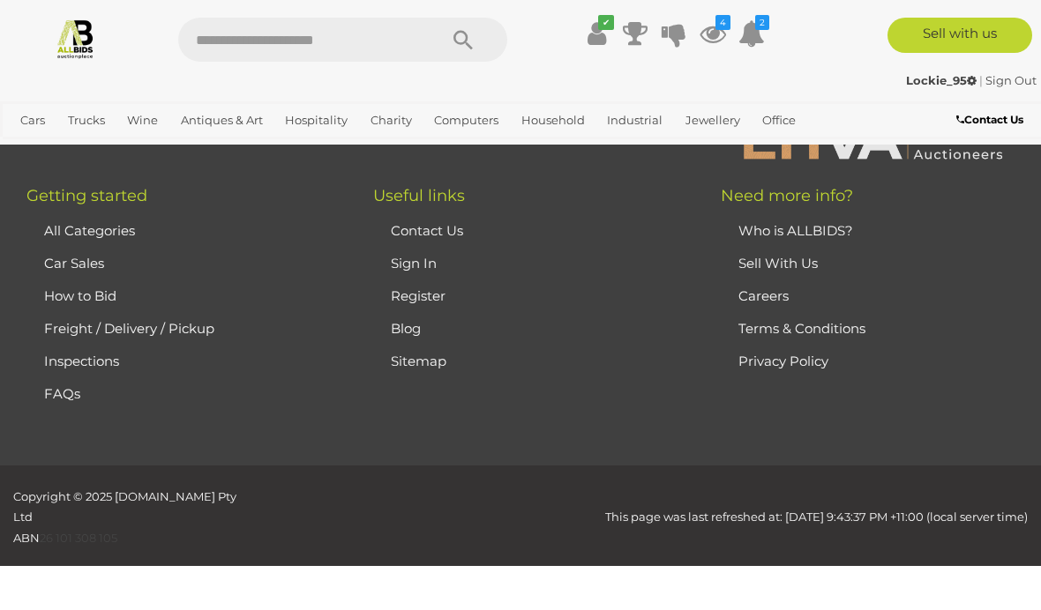
scroll to position [316, 0]
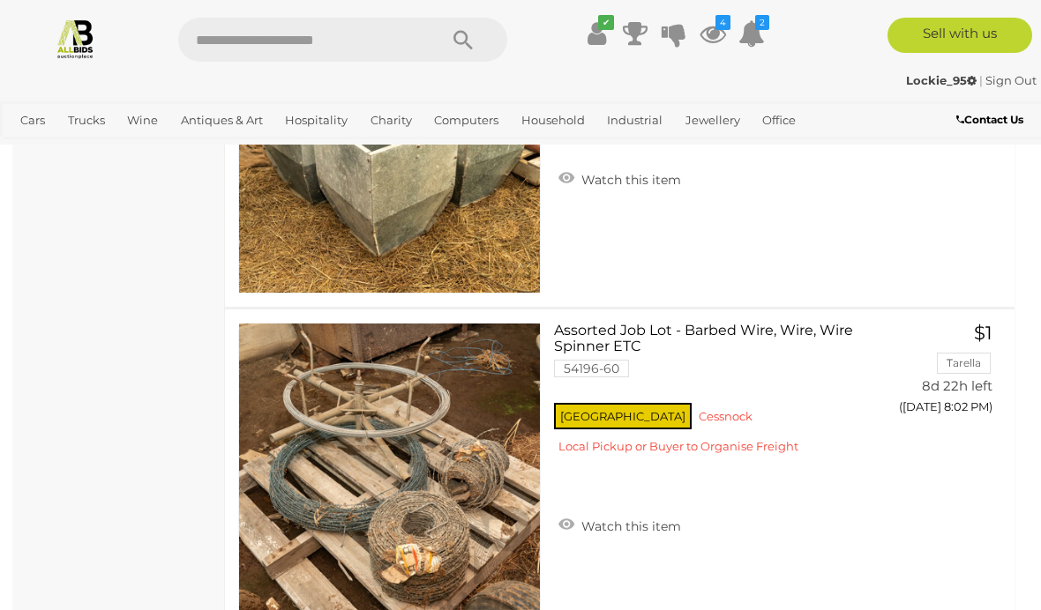
scroll to position [9778, 0]
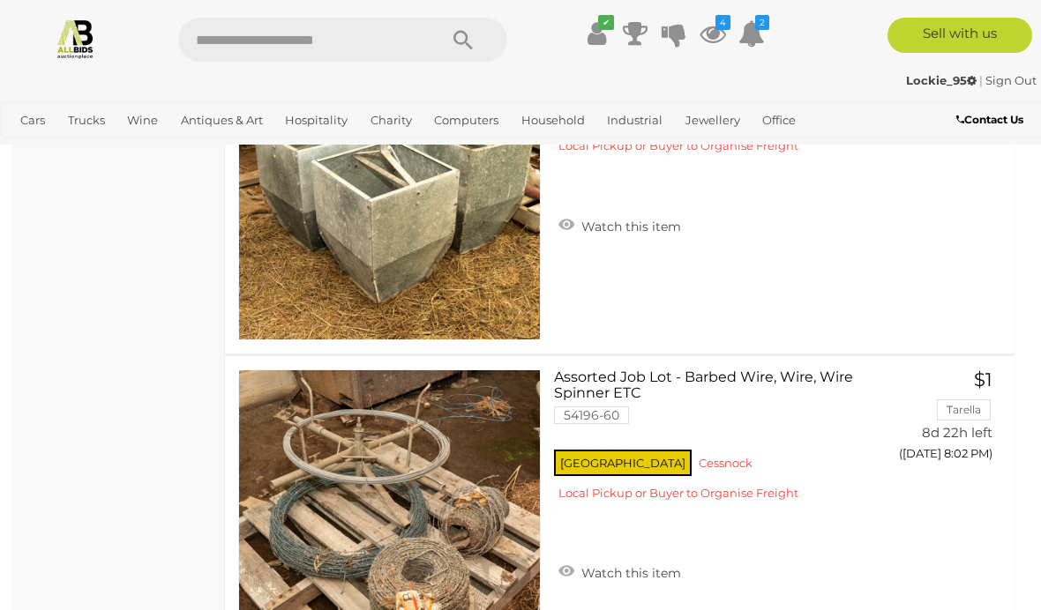
click at [0, 0] on link "View All Household Auctions" at bounding box center [0, 0] width 0 height 0
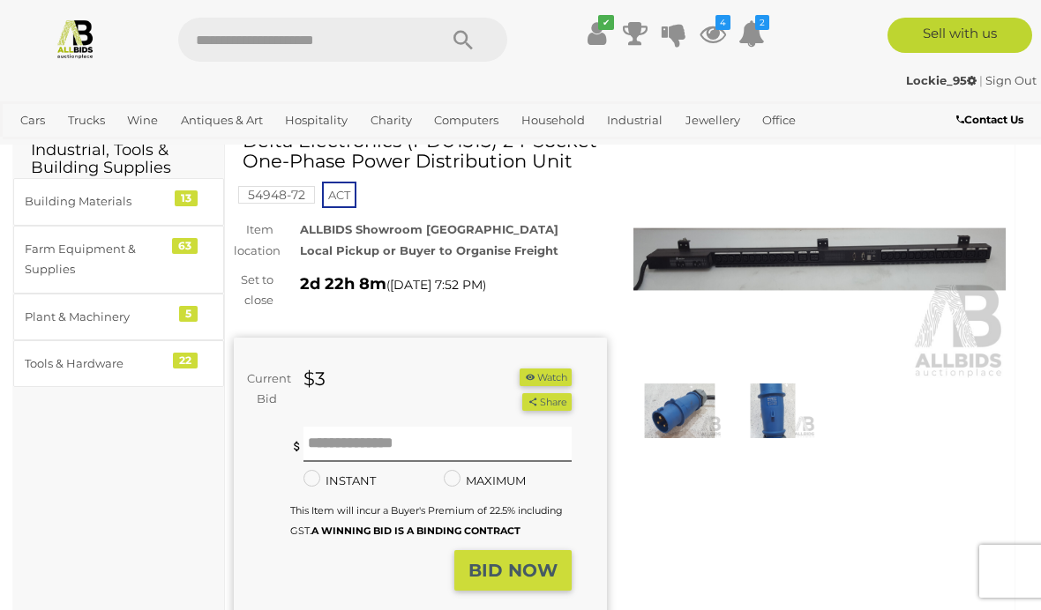
scroll to position [84, 0]
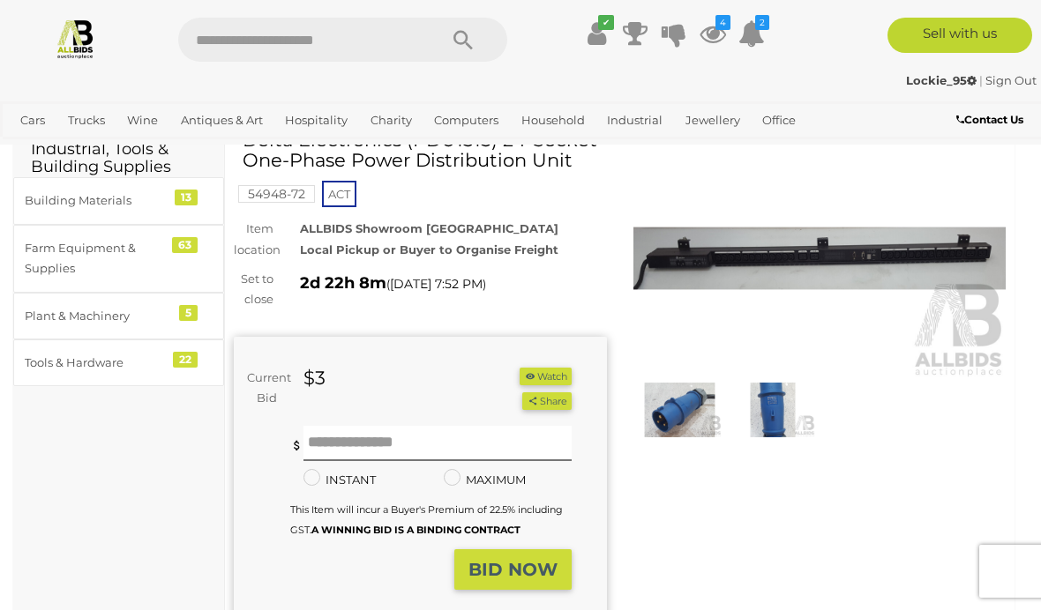
click at [691, 411] on img at bounding box center [680, 410] width 85 height 55
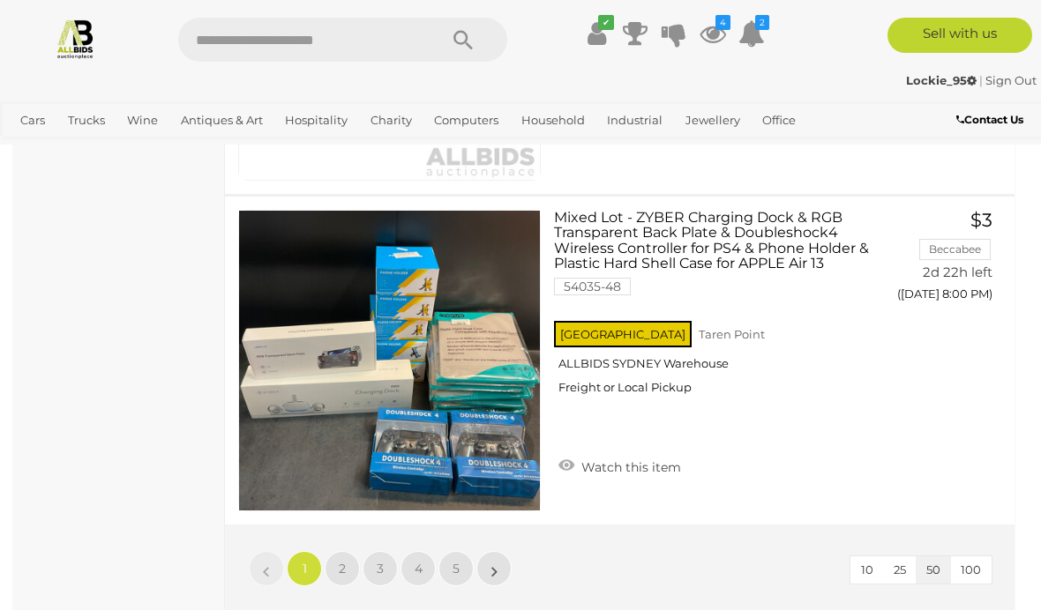
scroll to position [16507, 0]
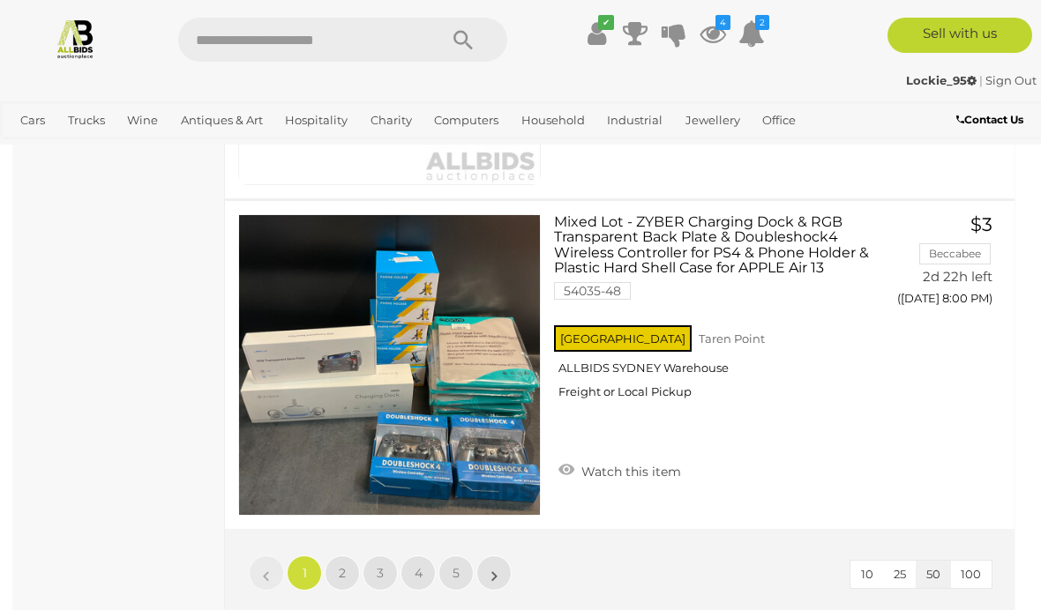
click at [336, 572] on link "2" at bounding box center [342, 573] width 35 height 35
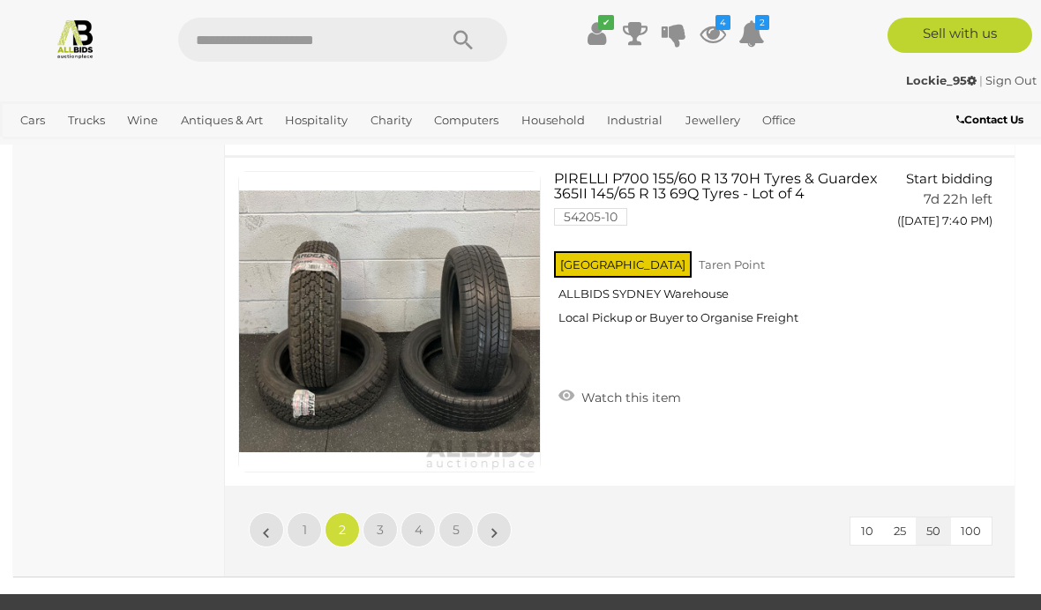
scroll to position [16543, 0]
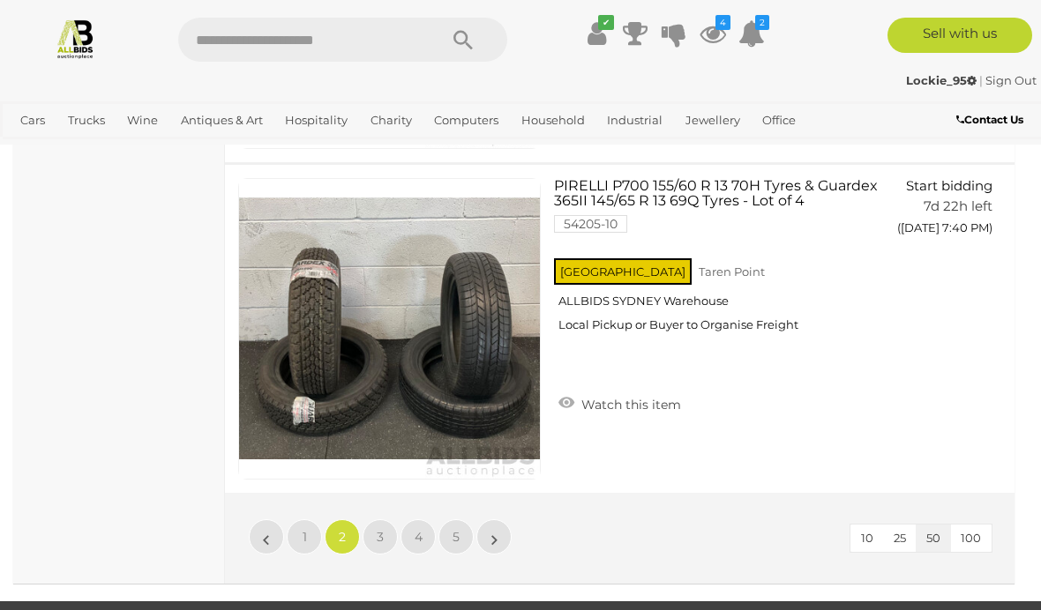
click at [393, 530] on link "3" at bounding box center [380, 537] width 35 height 35
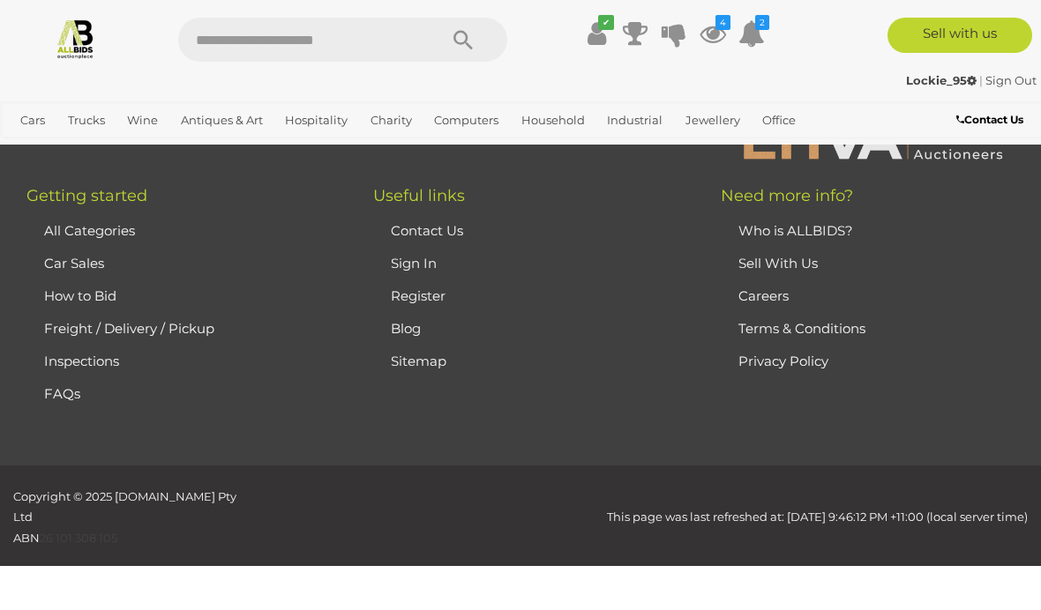
scroll to position [278, 0]
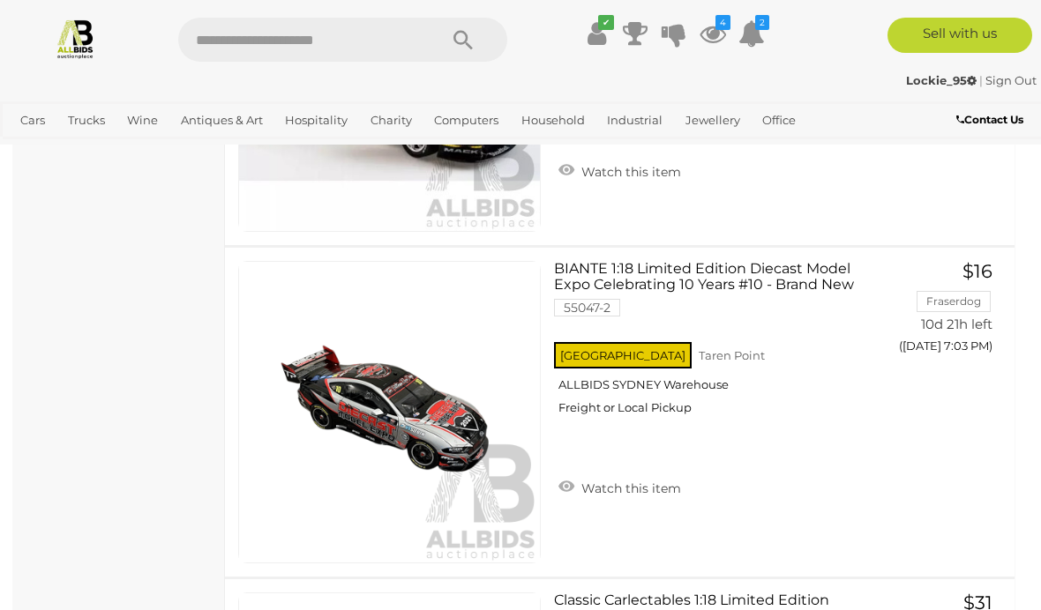
scroll to position [2907, 0]
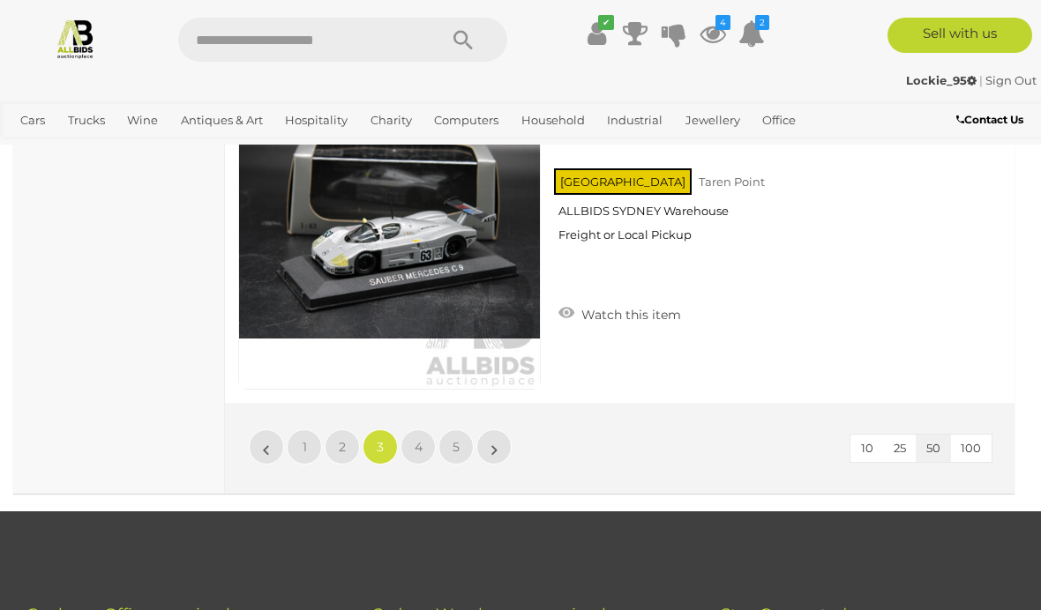
click at [415, 451] on span "4" at bounding box center [419, 447] width 8 height 16
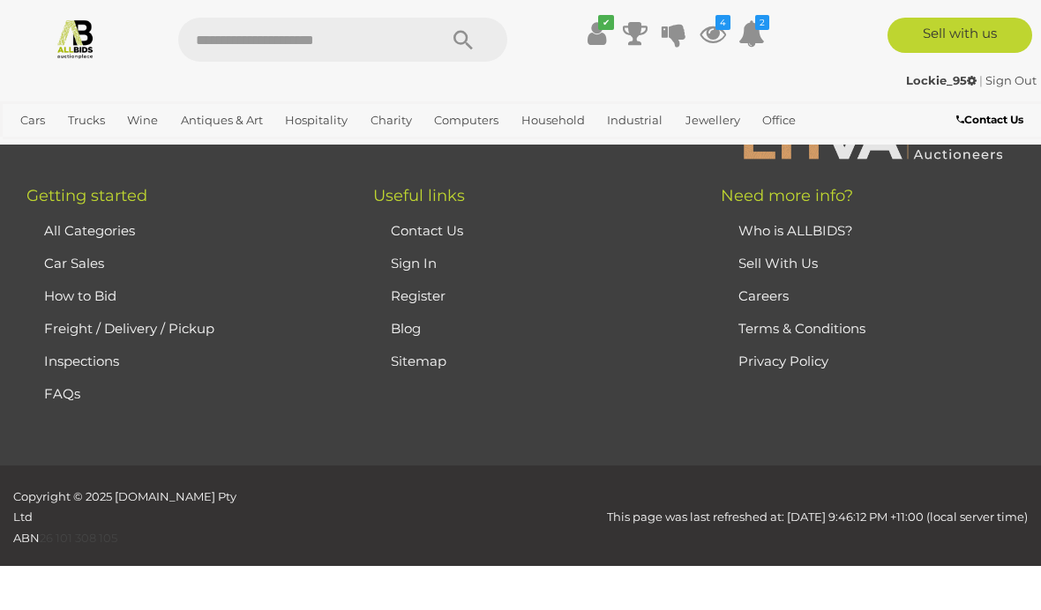
scroll to position [278, 0]
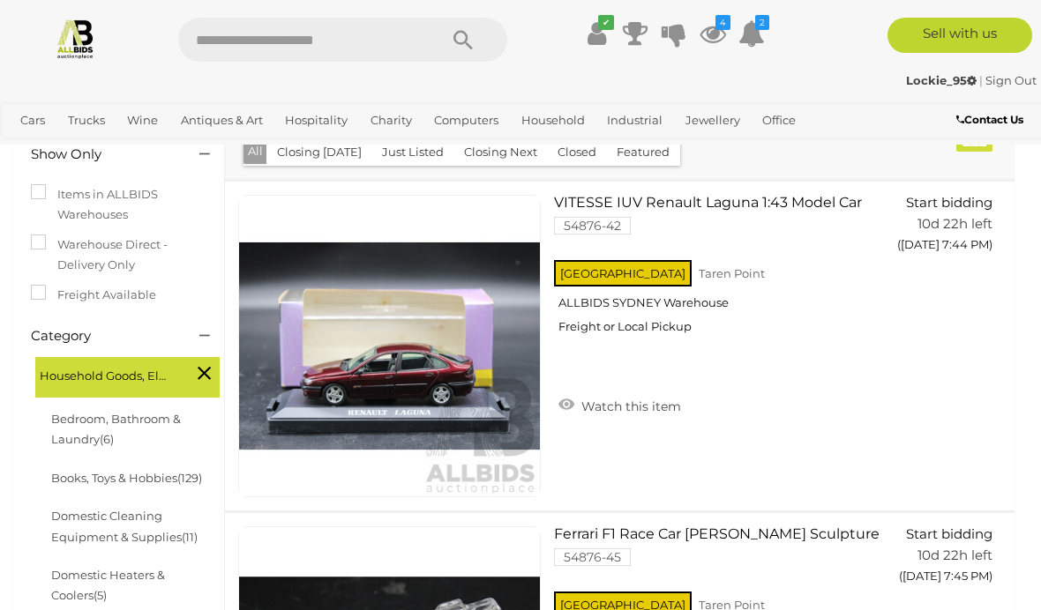
click at [0, 0] on link "View All Computers Auctions" at bounding box center [0, 0] width 0 height 0
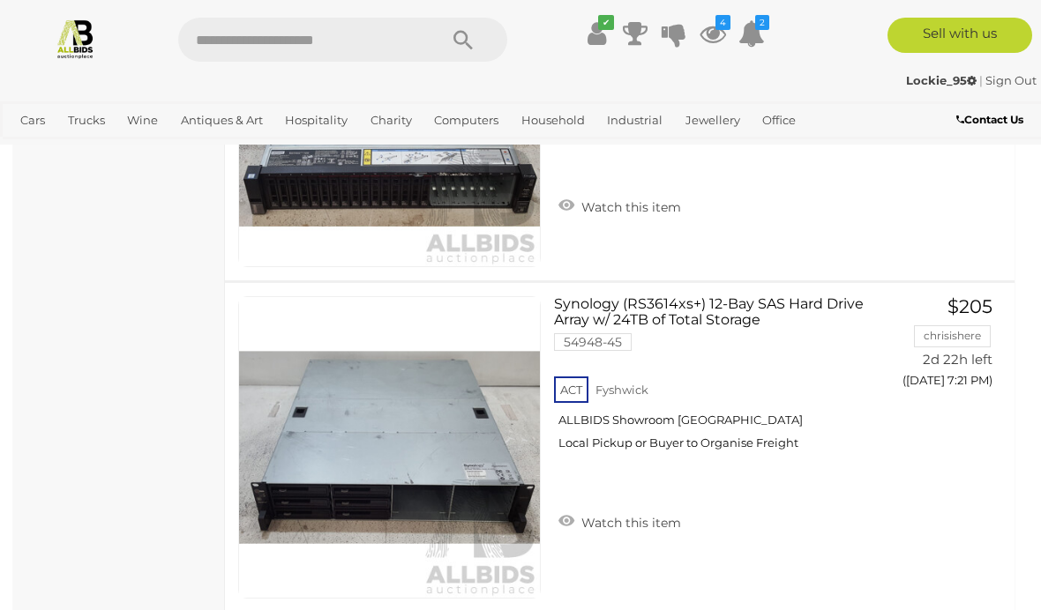
scroll to position [5864, 0]
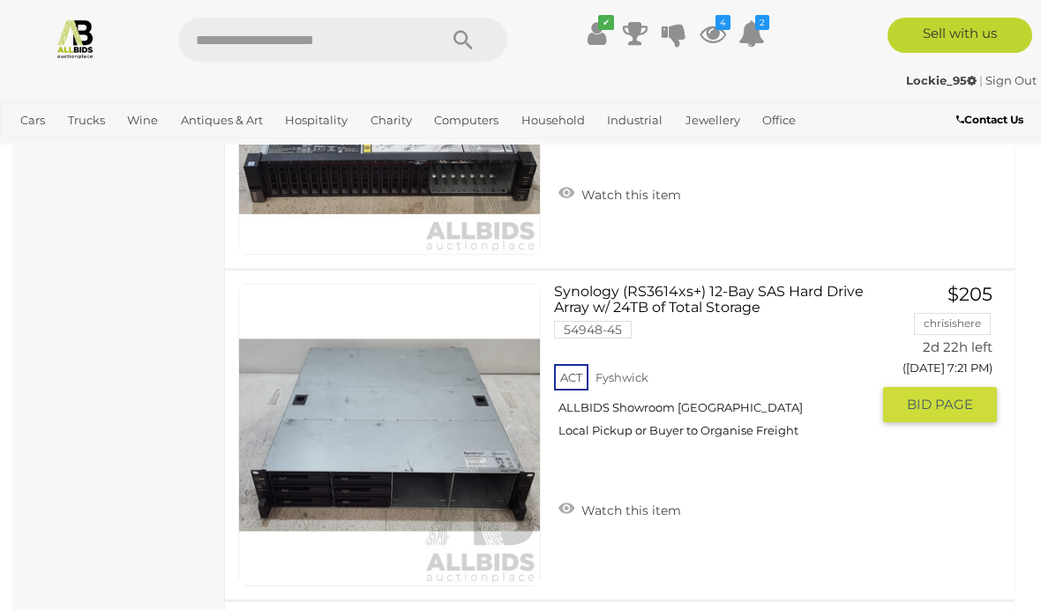
click at [685, 296] on link "Synology (RS3614xs+) 12-Bay SAS Hard Drive Array w/ 24TB of Total Storage 54948…" at bounding box center [718, 368] width 303 height 168
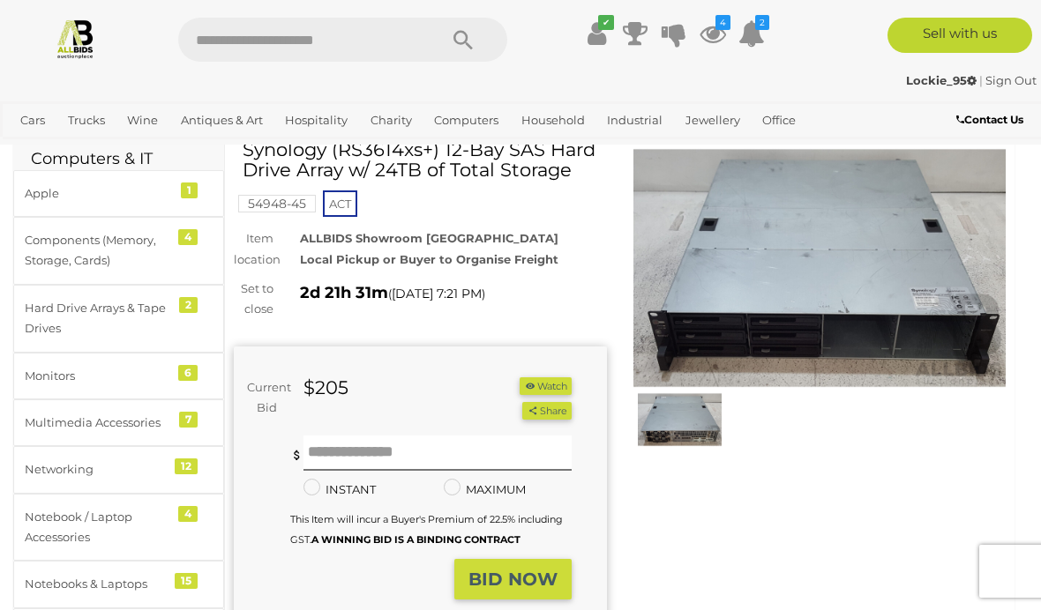
scroll to position [56, 0]
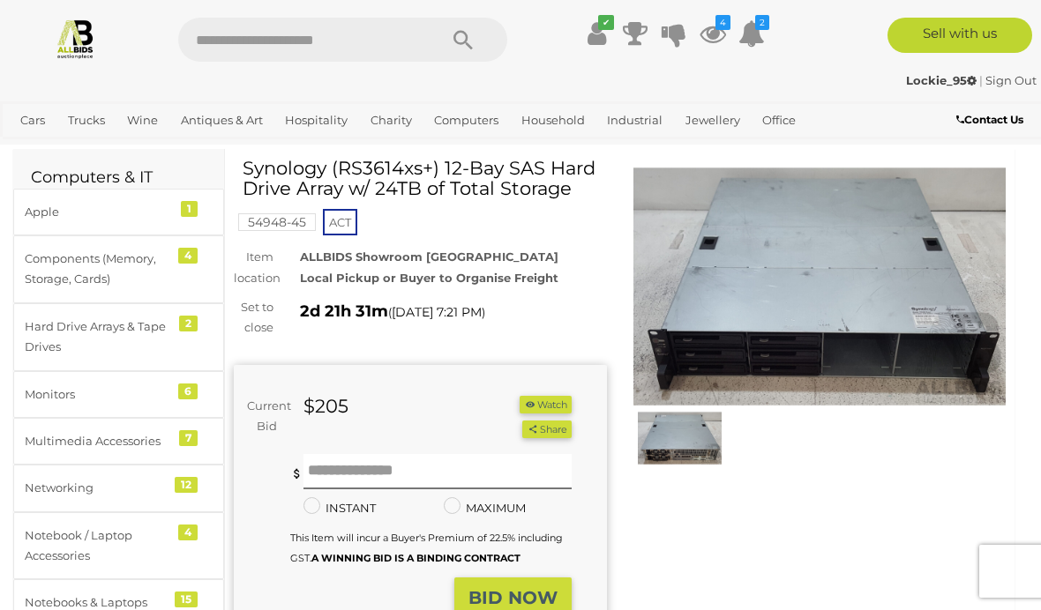
click at [683, 457] on img at bounding box center [680, 438] width 85 height 55
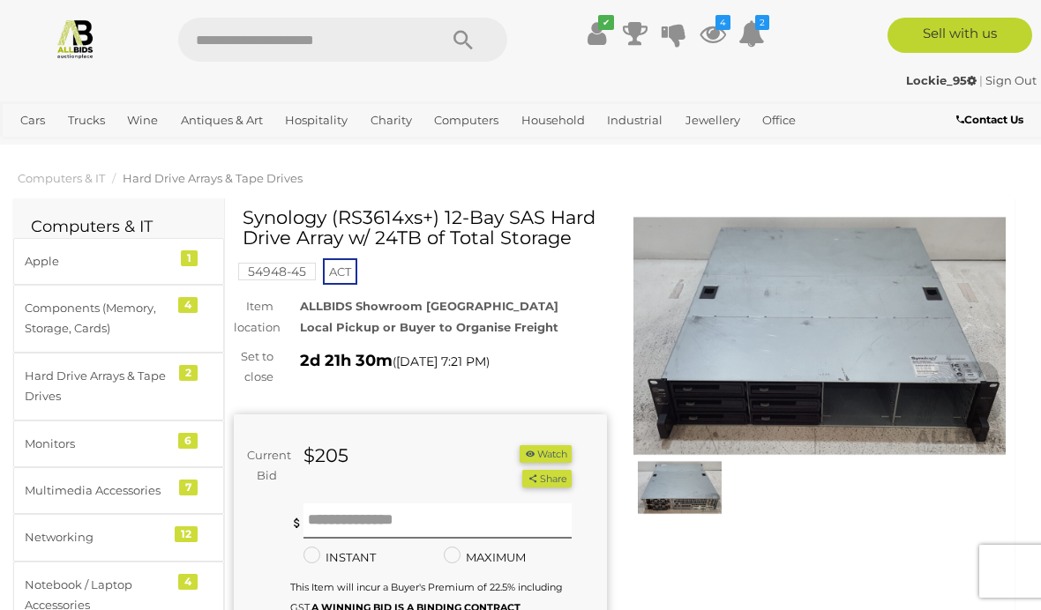
scroll to position [8, 0]
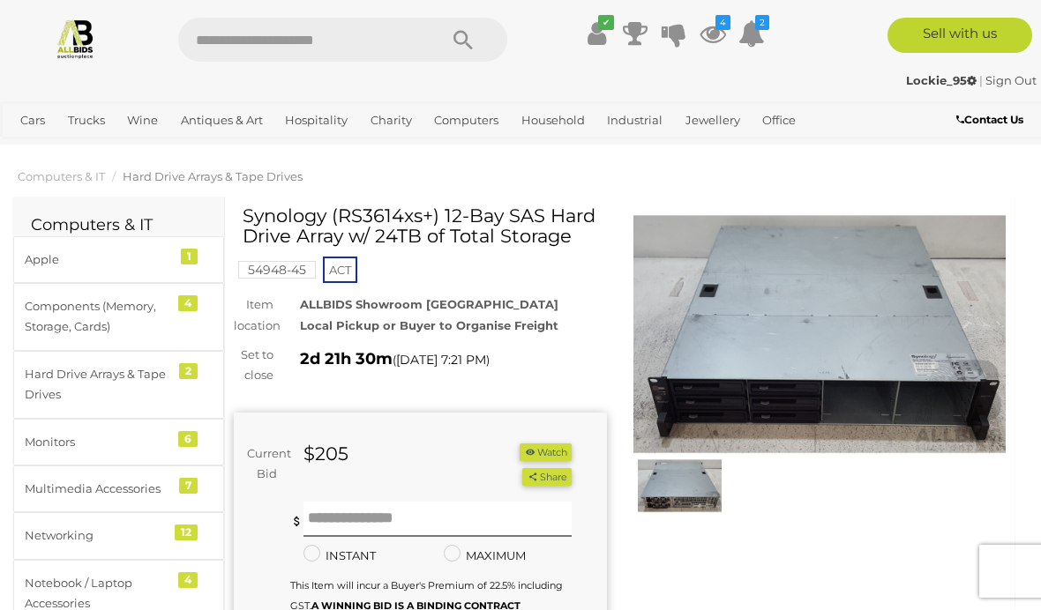
click at [681, 488] on img at bounding box center [680, 486] width 85 height 55
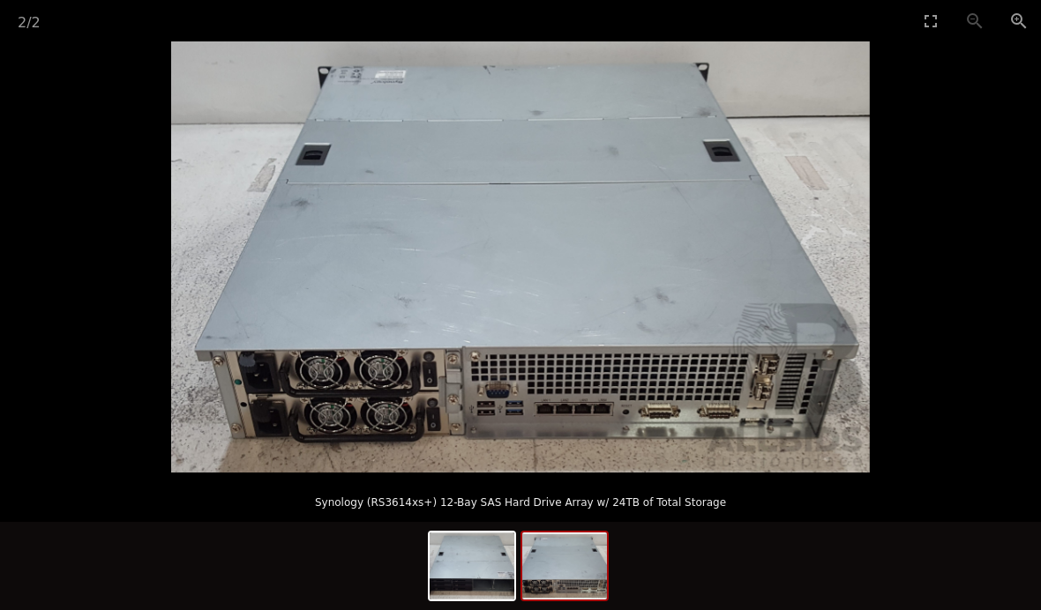
click at [468, 570] on img at bounding box center [472, 566] width 85 height 67
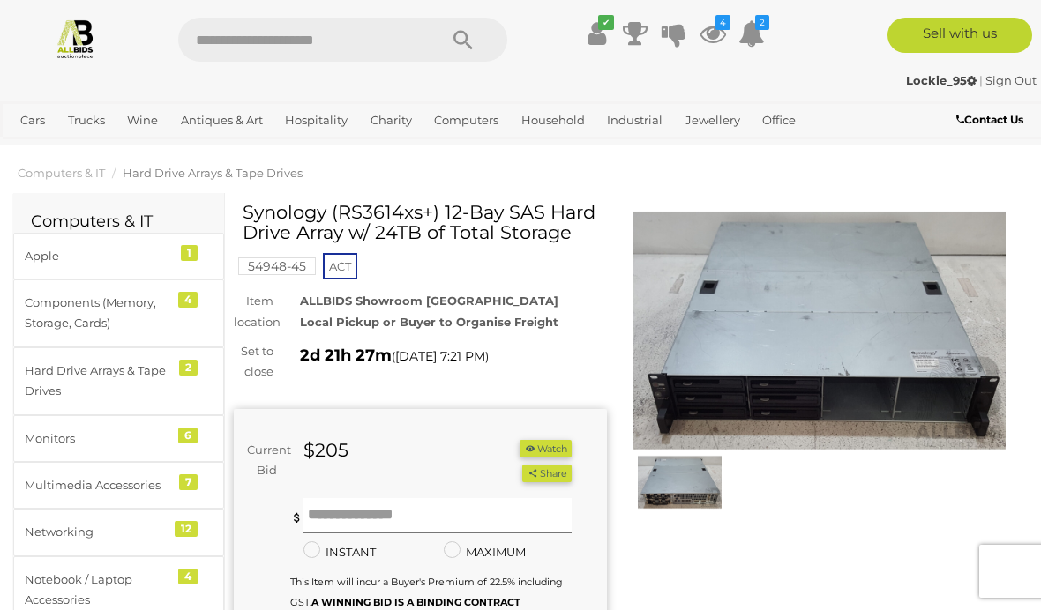
scroll to position [12, 0]
click at [240, 176] on span "Hard Drive Arrays & Tape Drives" at bounding box center [213, 172] width 180 height 14
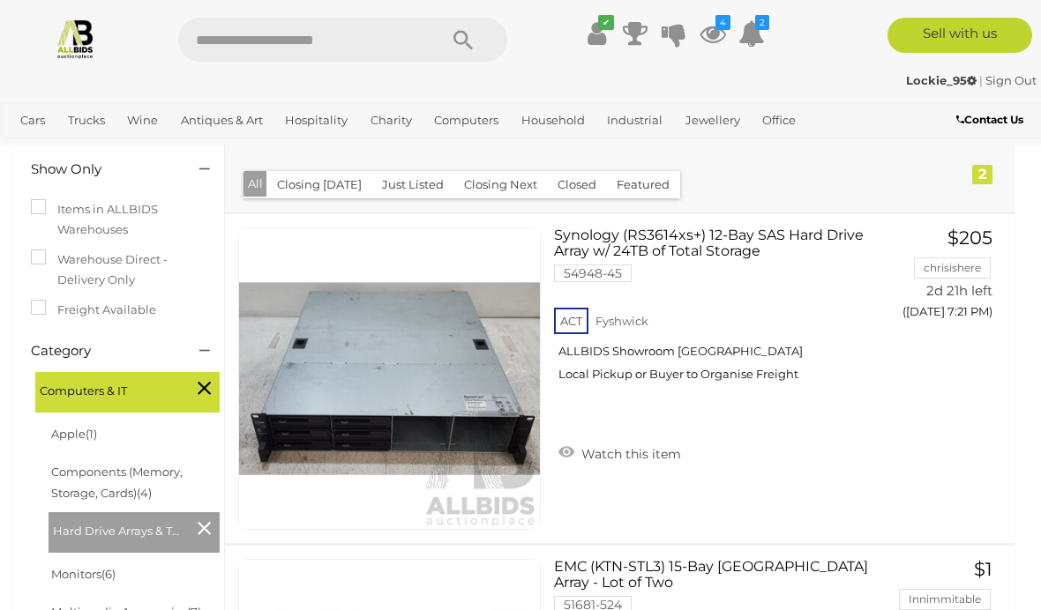
scroll to position [242, 0]
